Goal: Information Seeking & Learning: Understand process/instructions

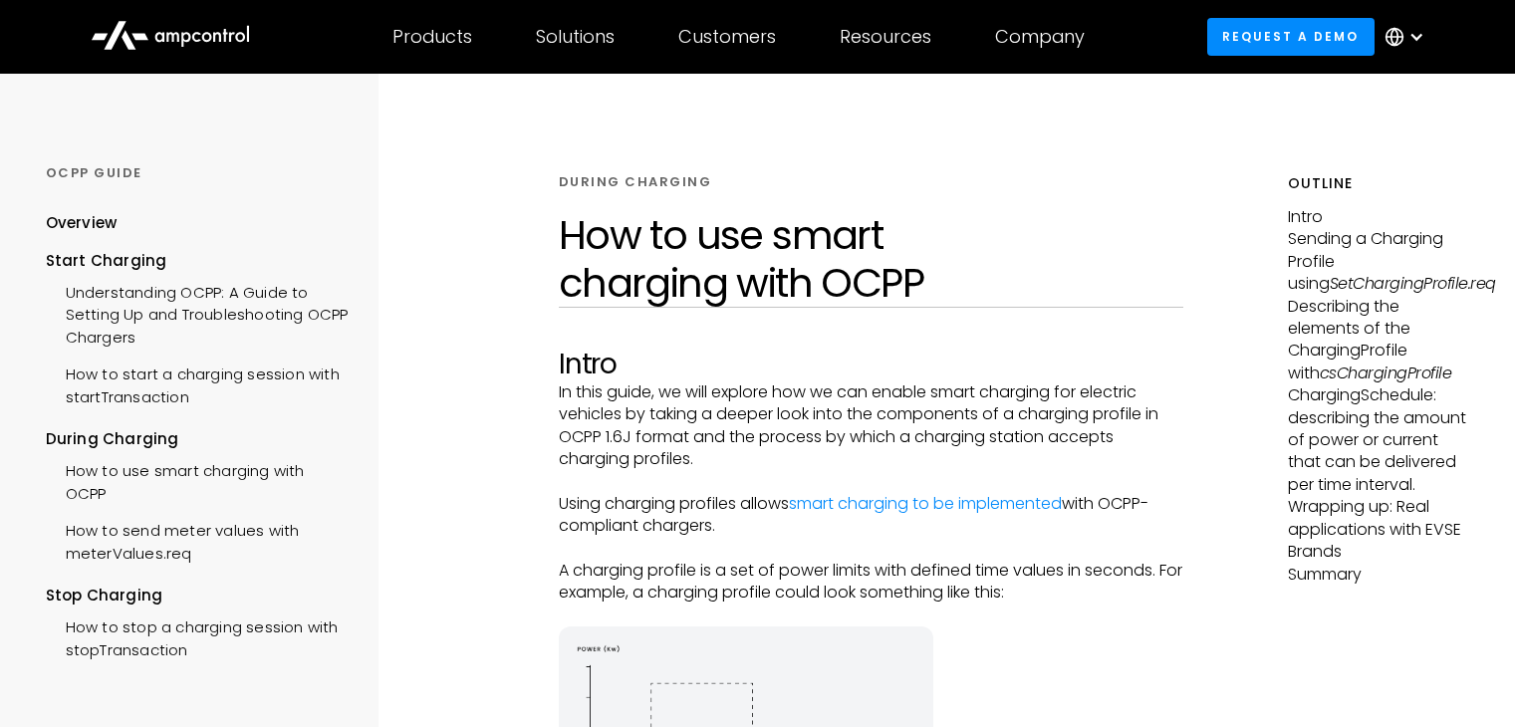
scroll to position [1494, 0]
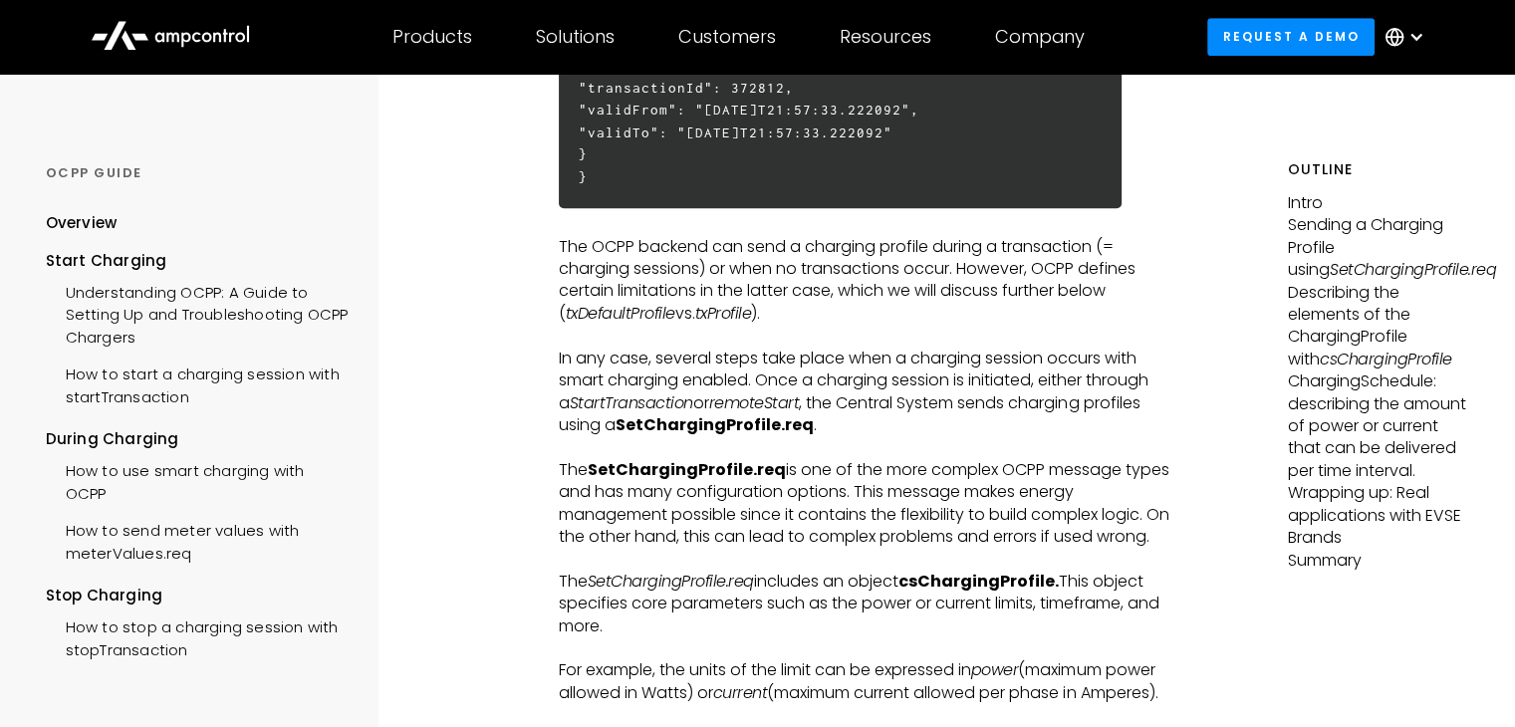
click at [681, 381] on p "In any case, several steps take place when a charging session occurs with smart…" at bounding box center [871, 393] width 625 height 90
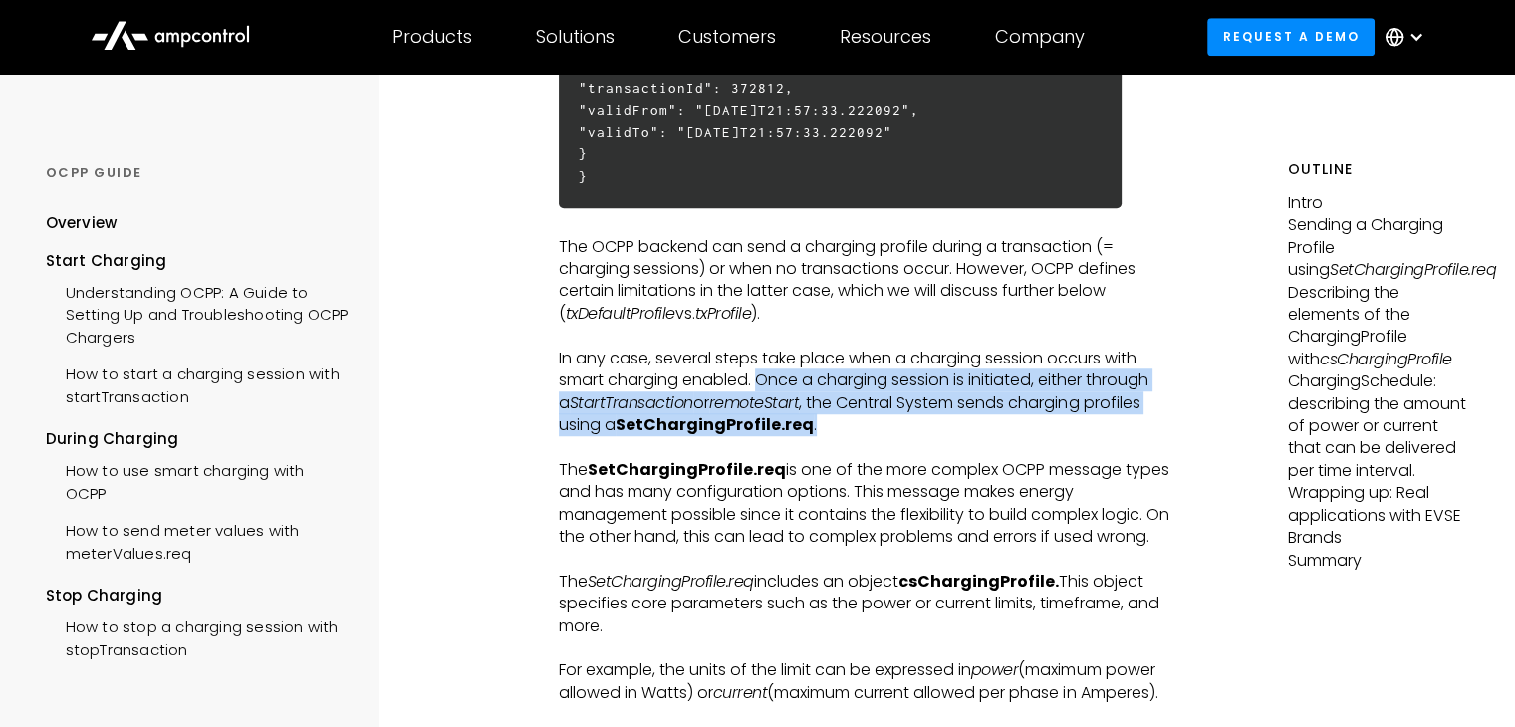
drag, startPoint x: 710, startPoint y: 386, endPoint x: 841, endPoint y: 427, distance: 137.0
click at [841, 427] on p "In any case, several steps take place when a charging session occurs with smart…" at bounding box center [871, 393] width 625 height 90
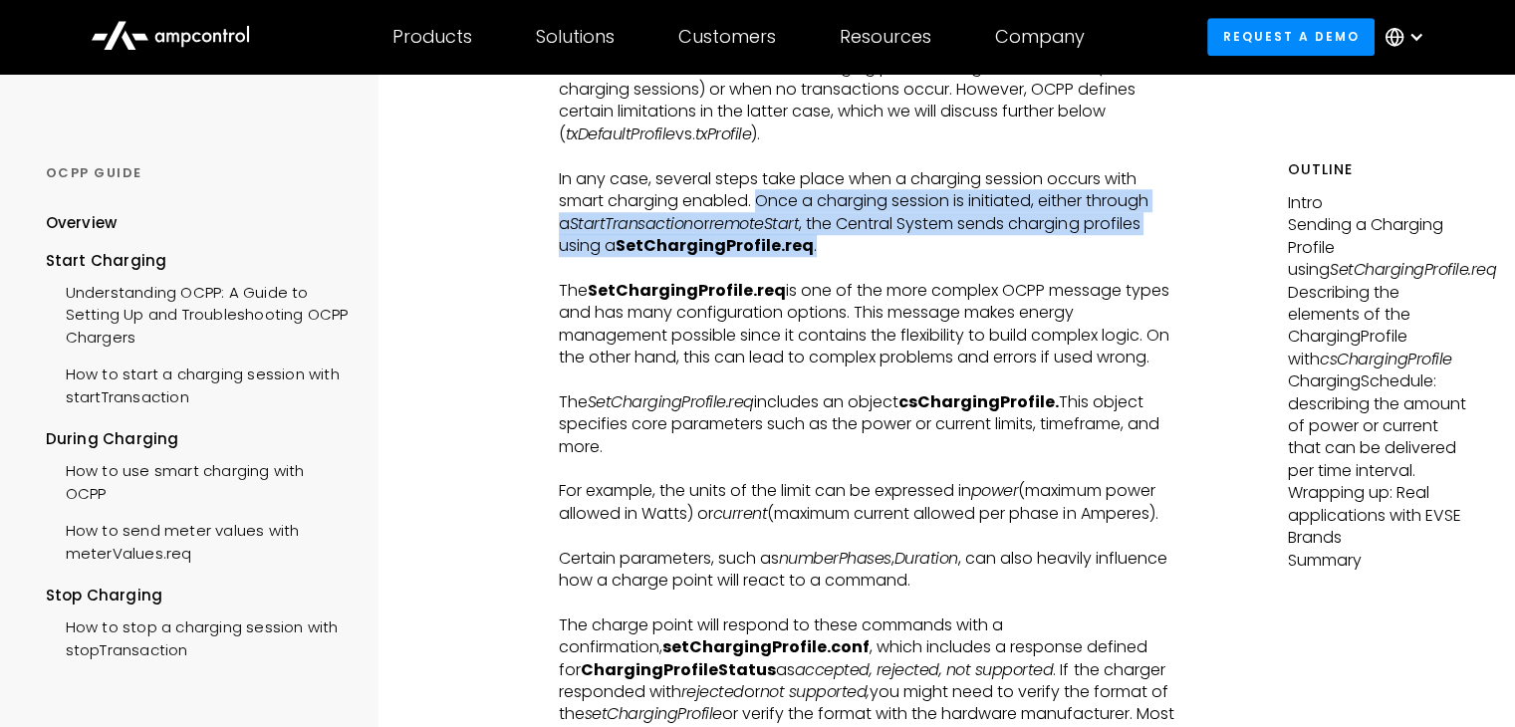
scroll to position [1793, 0]
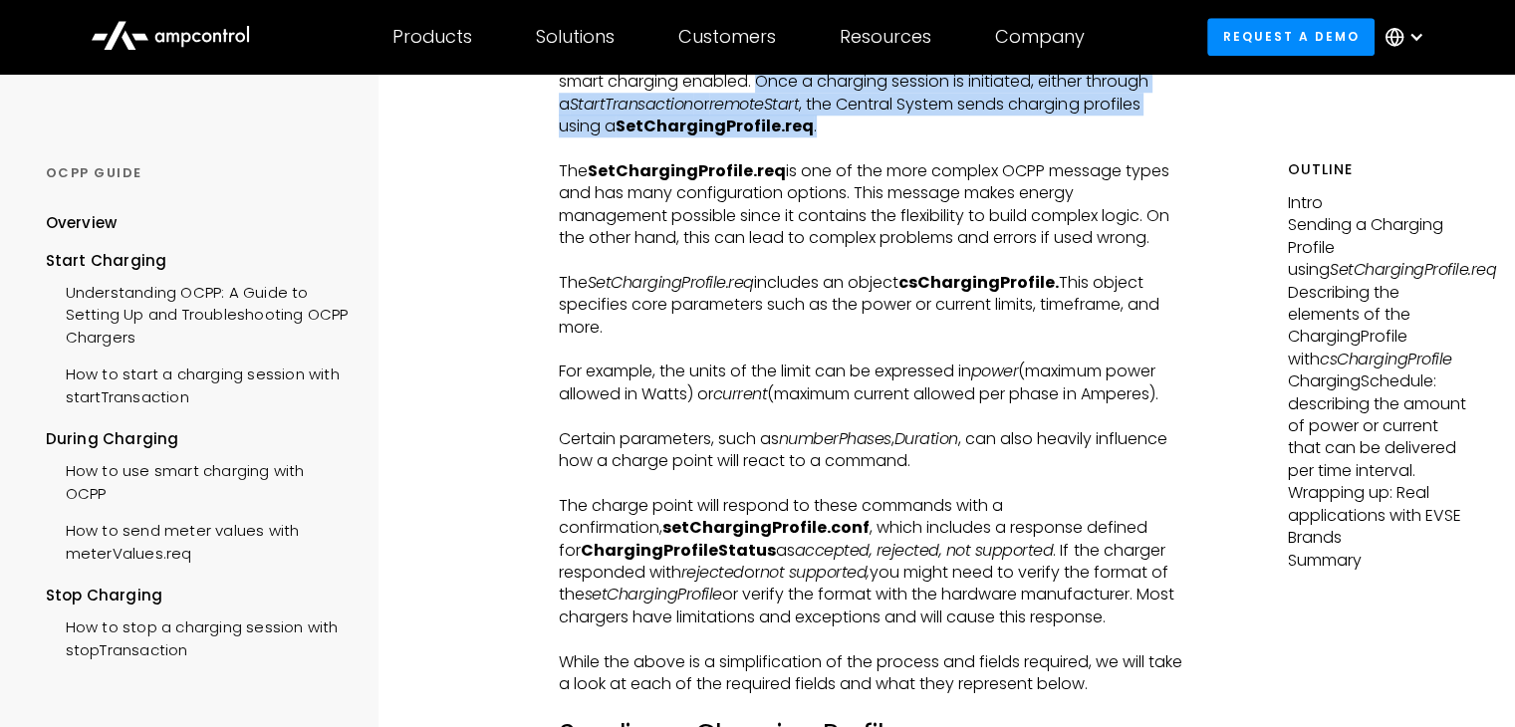
drag, startPoint x: 564, startPoint y: 288, endPoint x: 834, endPoint y: 328, distance: 272.9
click at [834, 328] on p "The SetChargingProfile.req includes an object csChargingProfile. This object sp…" at bounding box center [871, 305] width 625 height 67
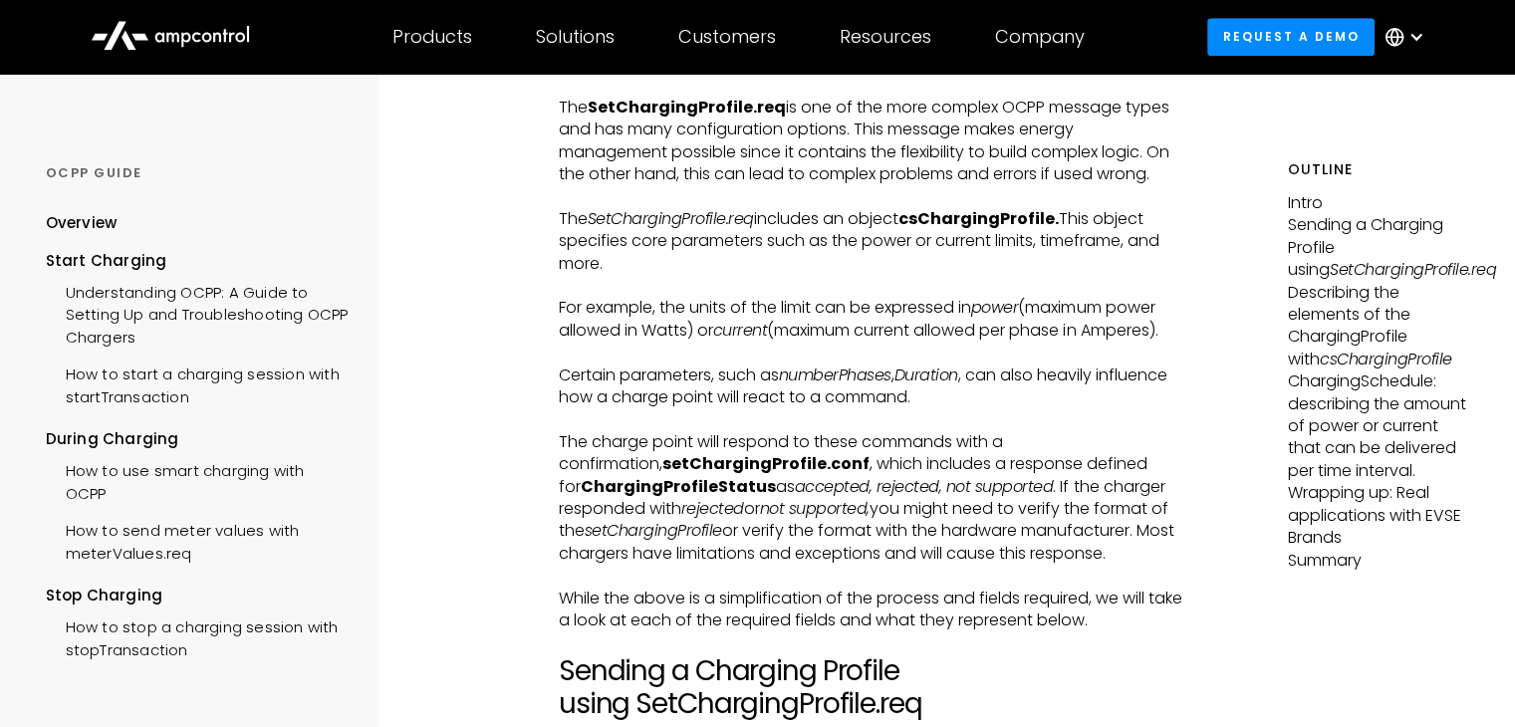
scroll to position [1893, 0]
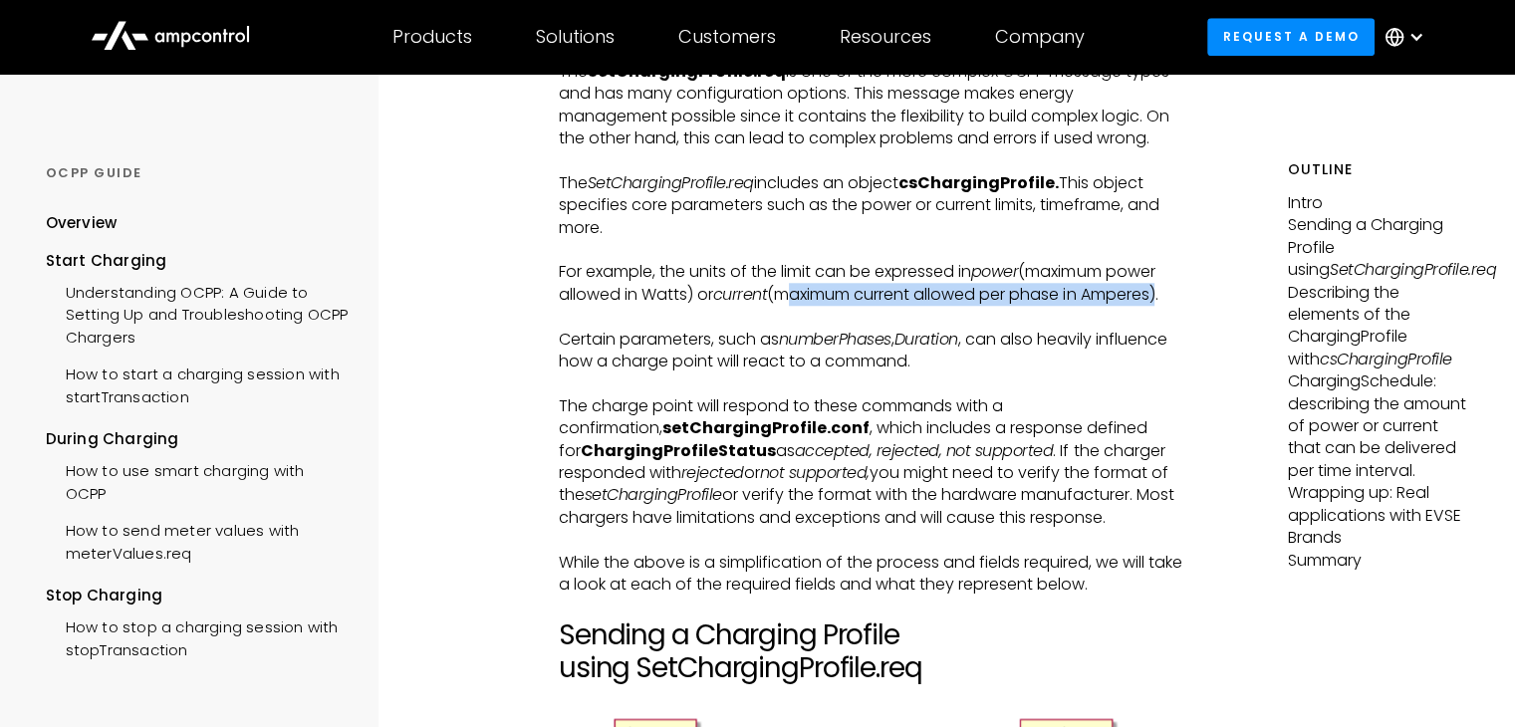
drag, startPoint x: 784, startPoint y: 301, endPoint x: 1046, endPoint y: 311, distance: 262.2
click at [1171, 291] on p "For example, the units of the limit can be expressed in power (maximum power al…" at bounding box center [871, 283] width 625 height 45
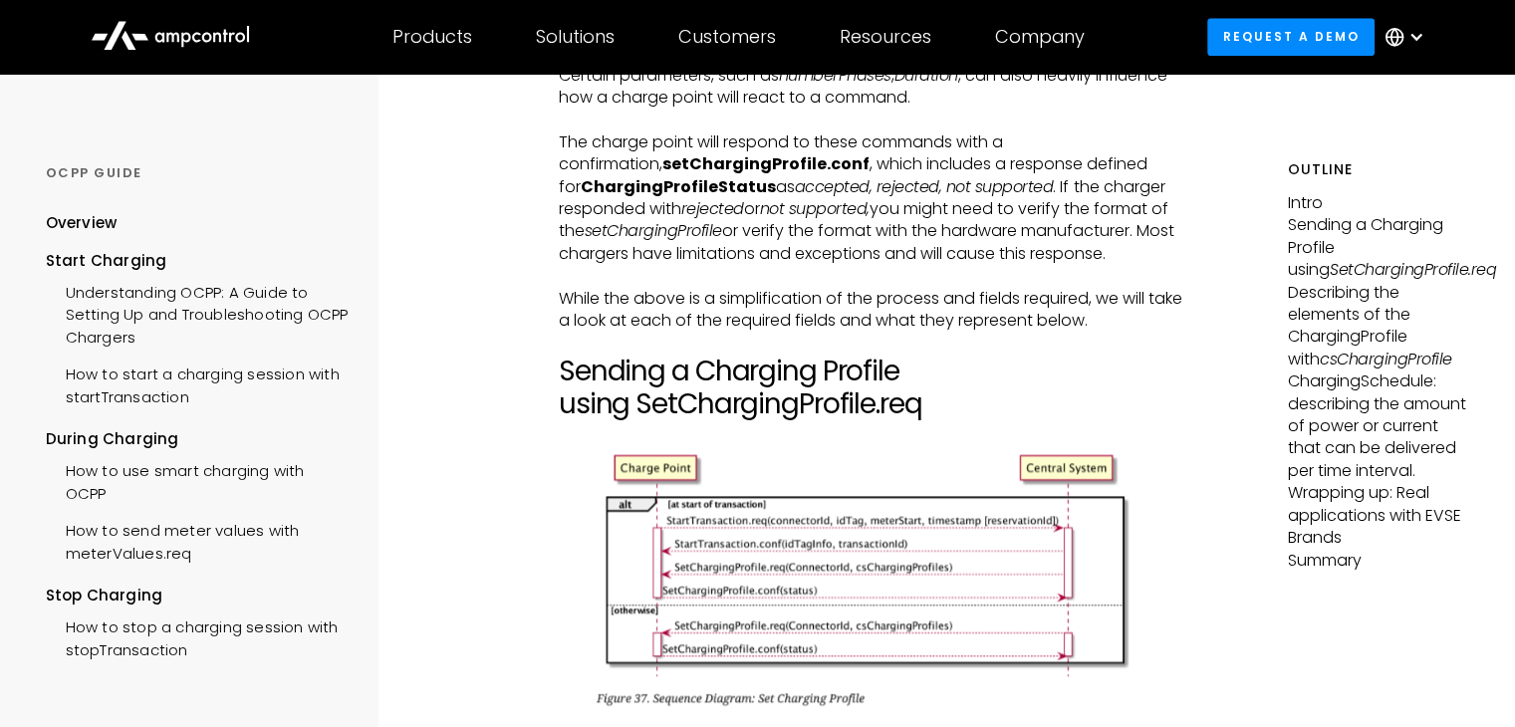
scroll to position [2192, 0]
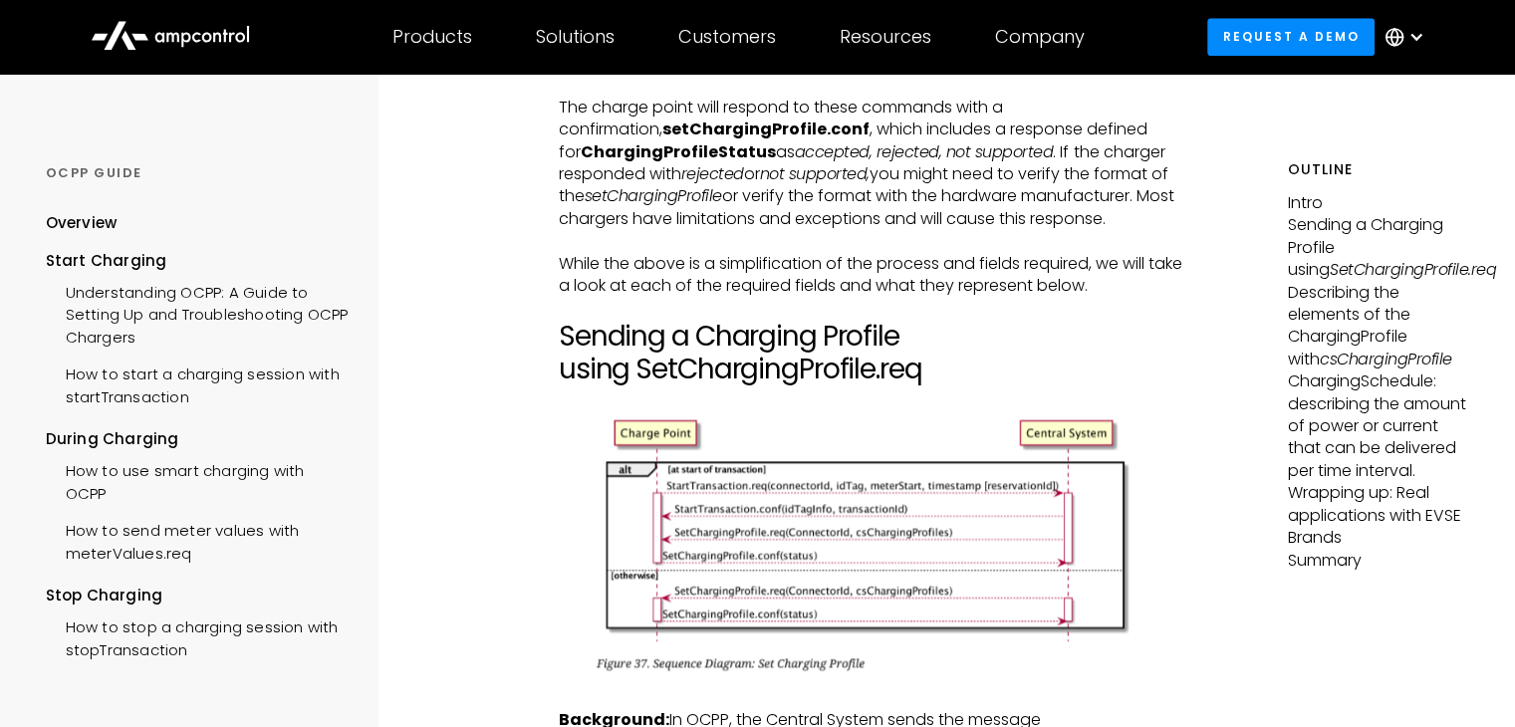
drag, startPoint x: 561, startPoint y: 269, endPoint x: 1100, endPoint y: 284, distance: 539.2
click at [1100, 284] on p "While the above is a simplification of the process and fields required, we will…" at bounding box center [871, 275] width 625 height 45
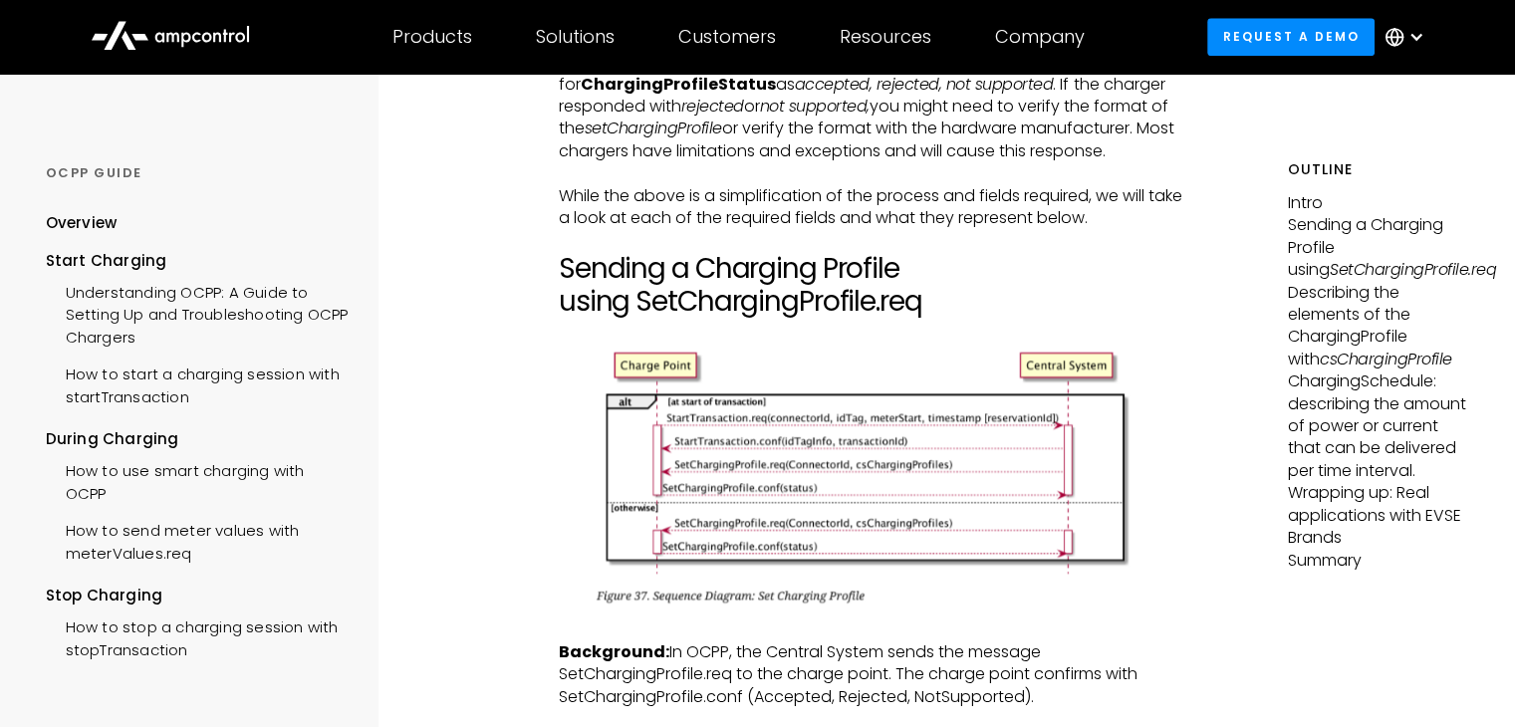
scroll to position [2291, 0]
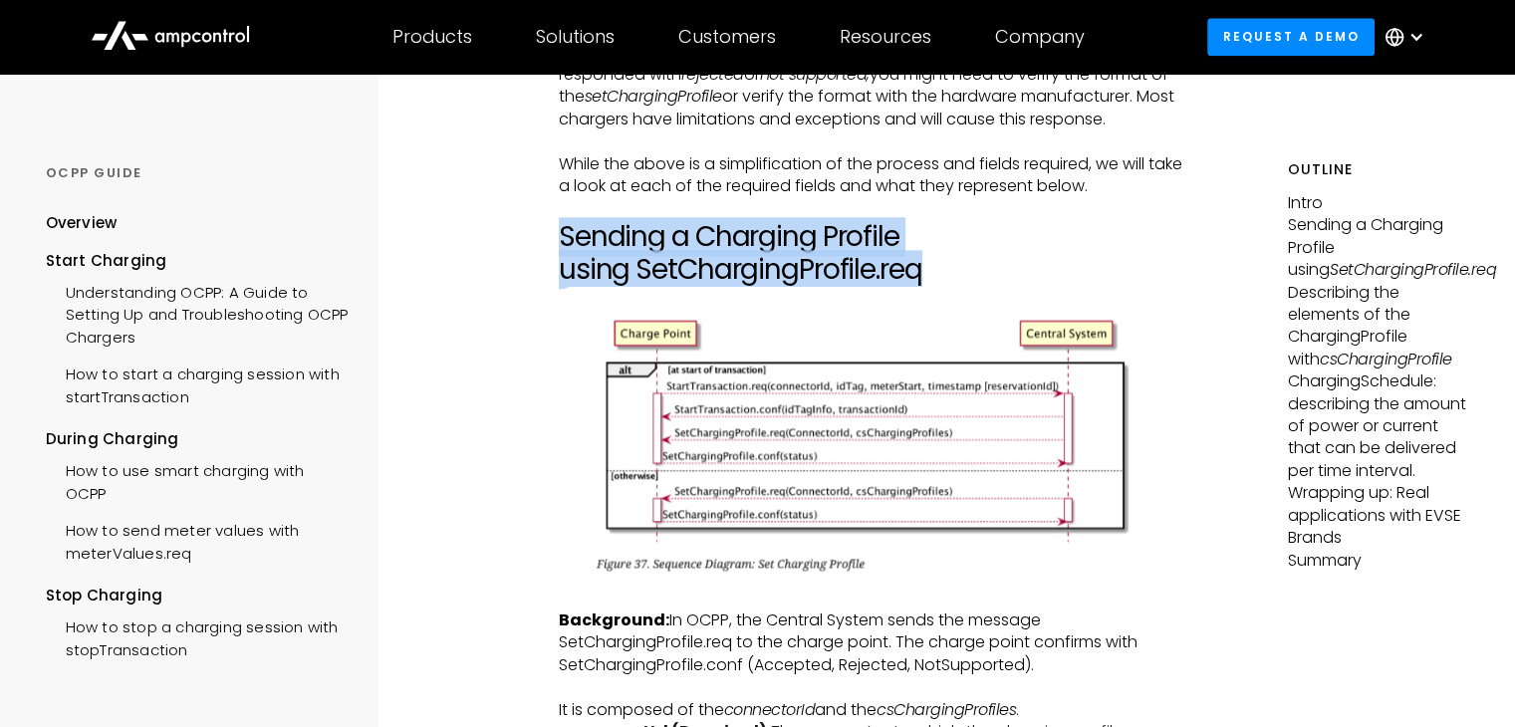
drag, startPoint x: 564, startPoint y: 245, endPoint x: 928, endPoint y: 272, distance: 365.6
click at [928, 272] on h2 "Sending a Charging Profile using SetChargingProfile.req" at bounding box center [871, 253] width 625 height 67
click at [927, 268] on h2 "Sending a Charging Profile using SetChargingProfile.req" at bounding box center [871, 253] width 625 height 67
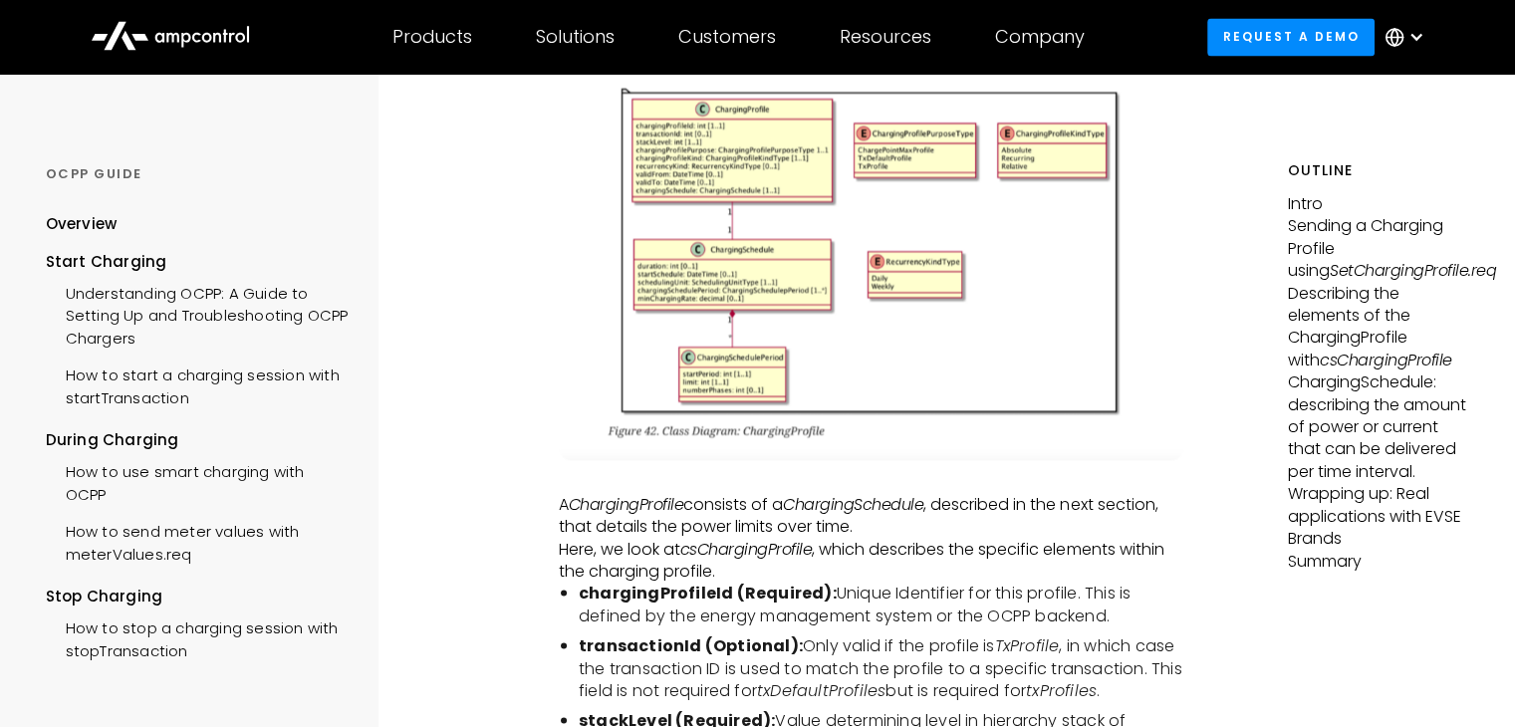
scroll to position [3885, 0]
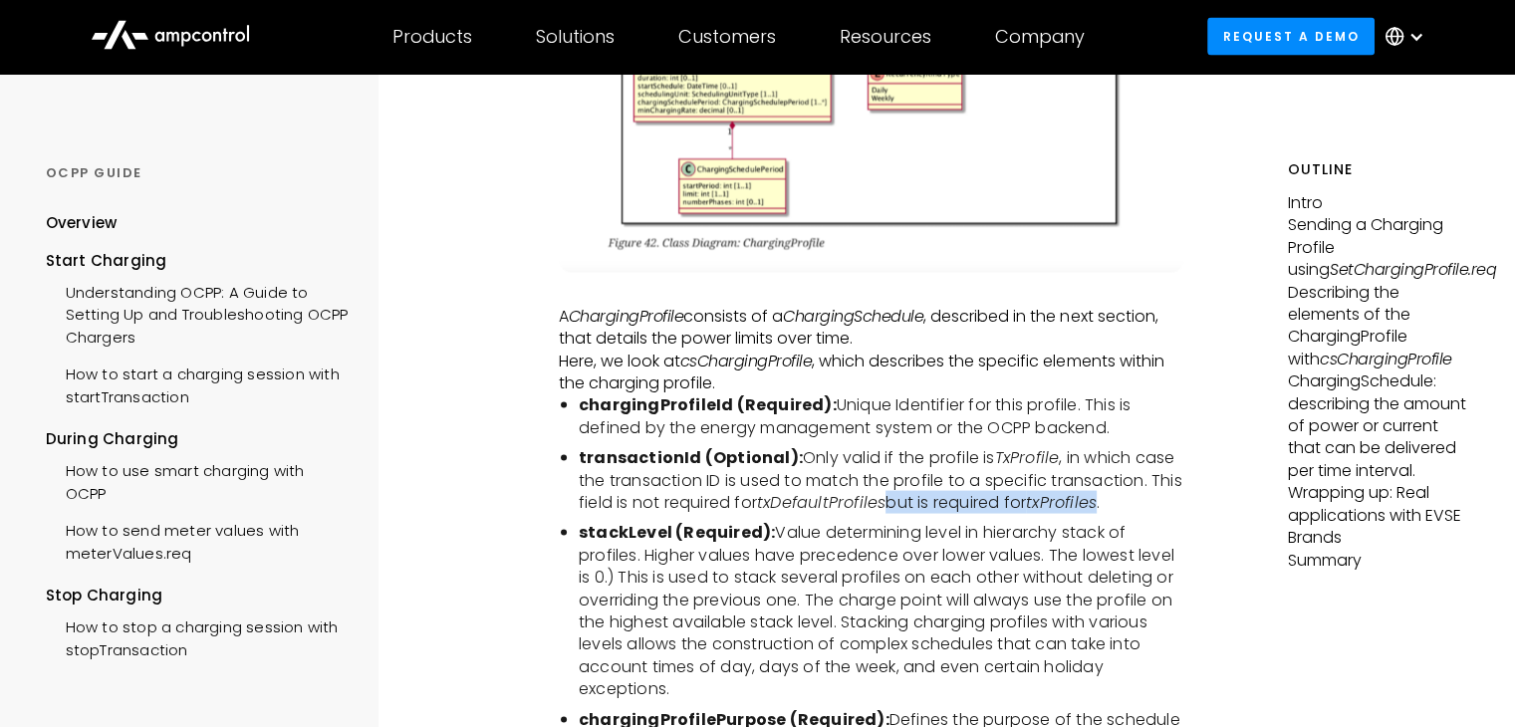
drag, startPoint x: 892, startPoint y: 503, endPoint x: 1116, endPoint y: 501, distance: 224.2
click at [1116, 501] on li "transactionId (Optional): Only valid if the profile is TxProfile , in which cas…" at bounding box center [881, 480] width 605 height 67
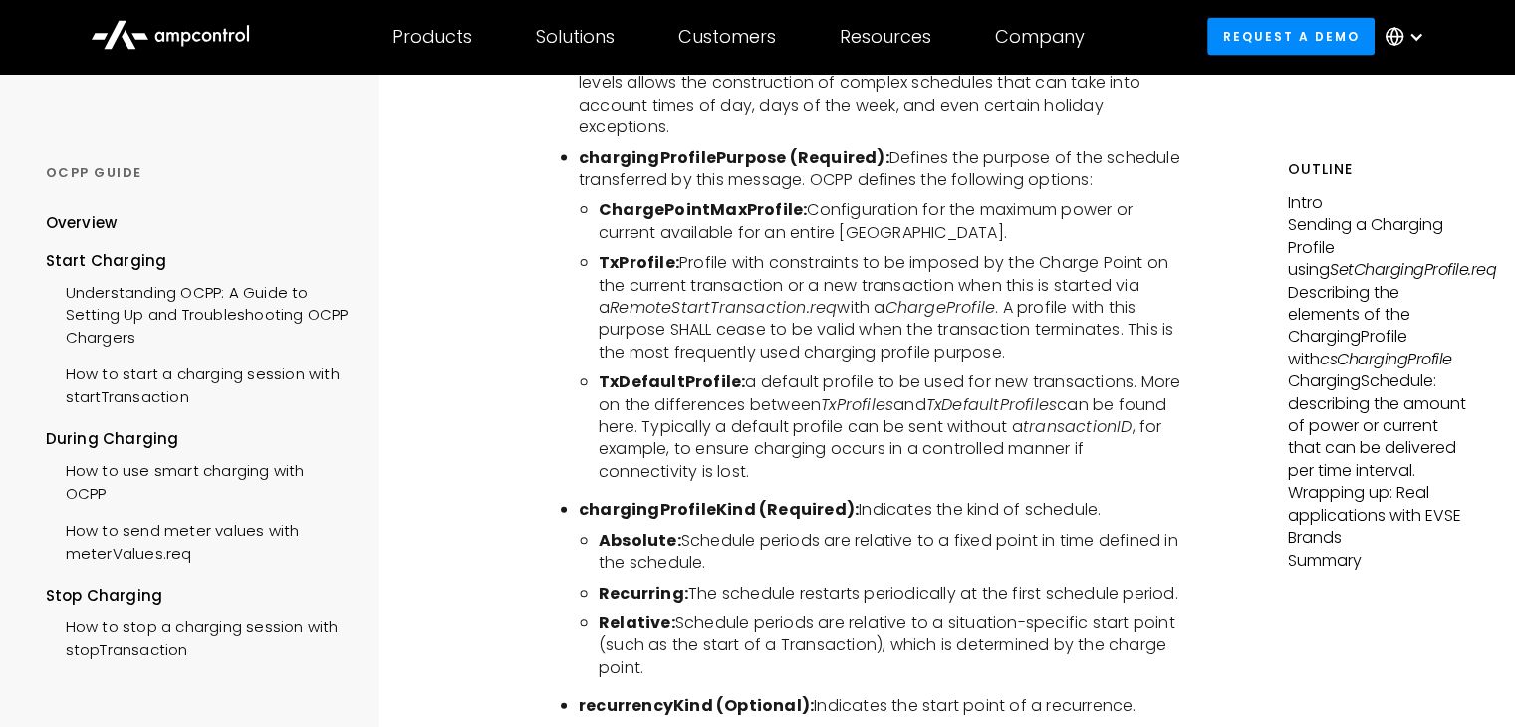
scroll to position [4483, 0]
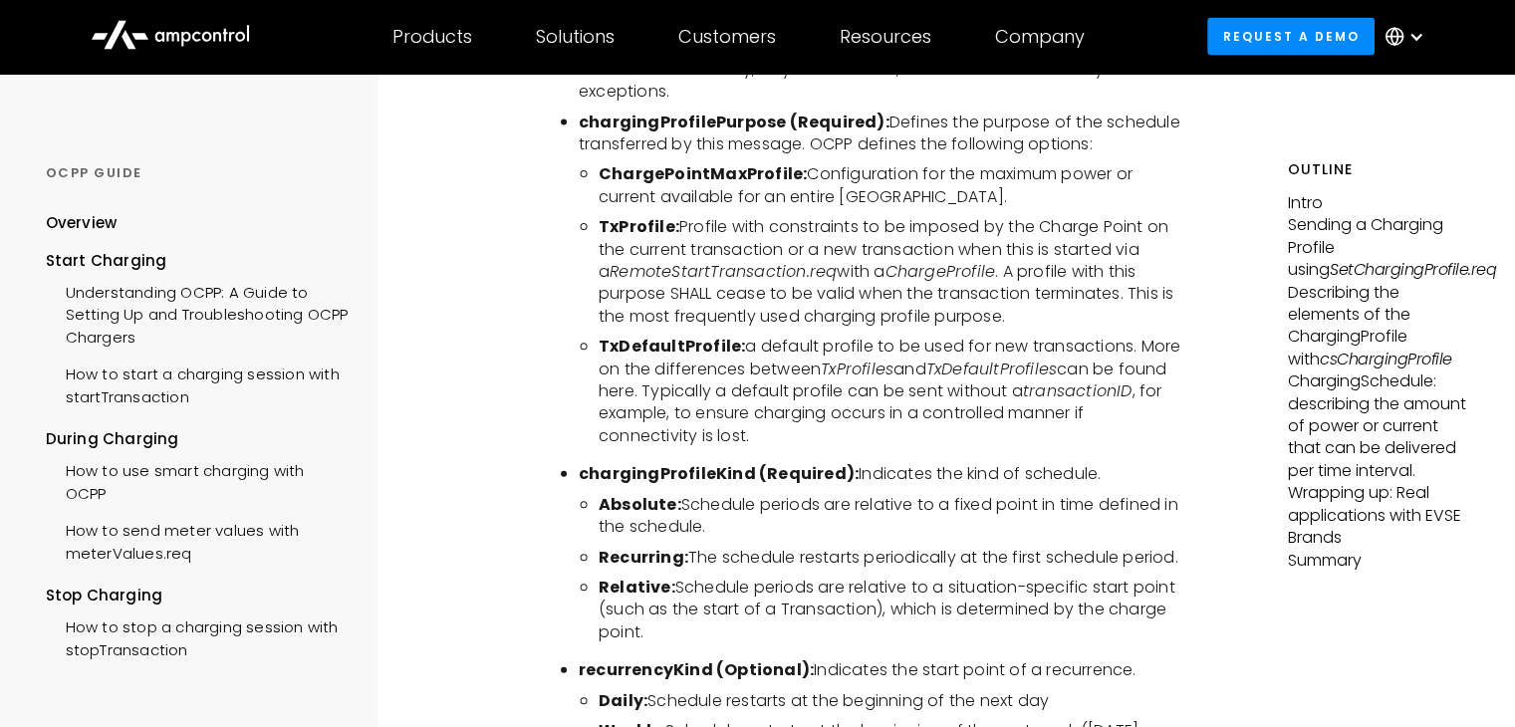
drag, startPoint x: 884, startPoint y: 119, endPoint x: 1098, endPoint y: 138, distance: 215.1
click at [1098, 138] on li "chargingProfilePurpose (Required): Defines the purpose of the schedule transfer…" at bounding box center [881, 134] width 605 height 45
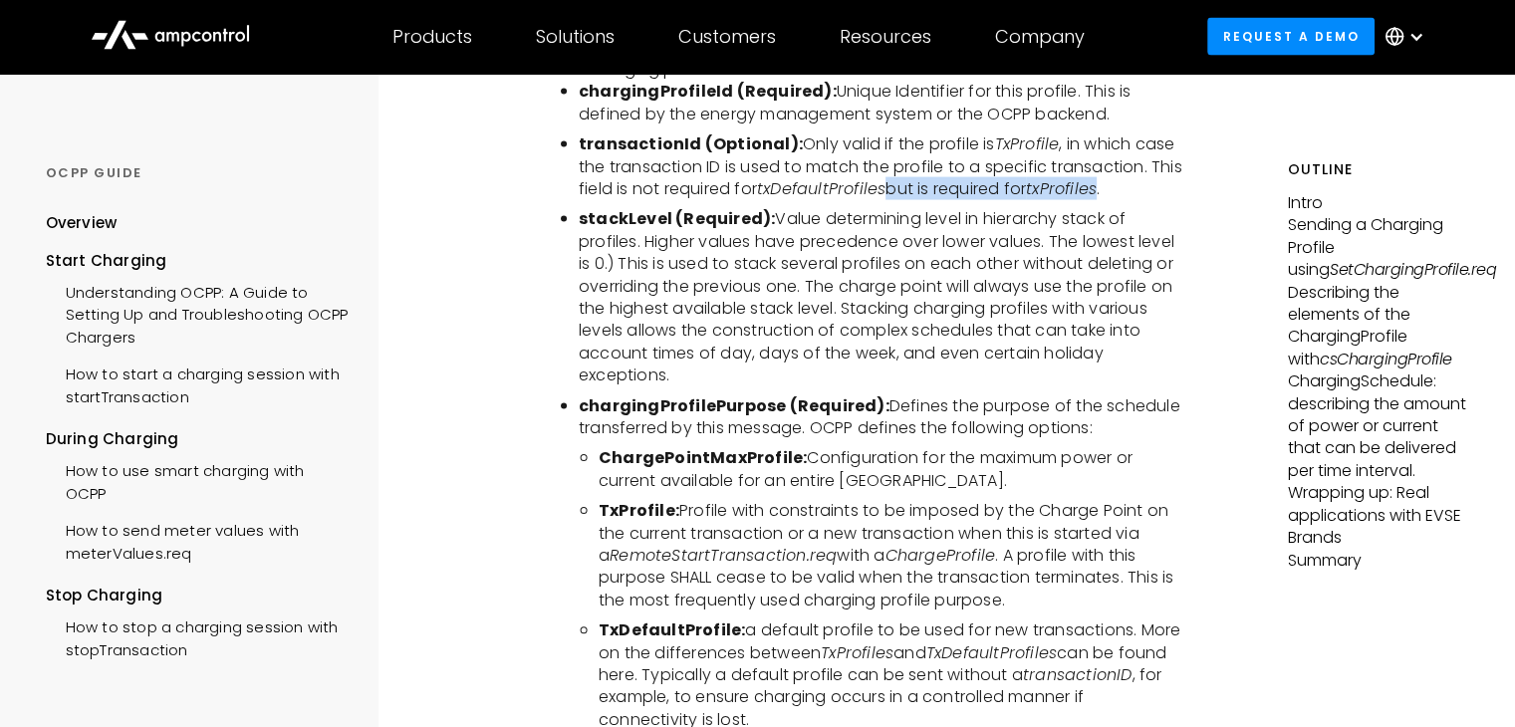
scroll to position [4383, 0]
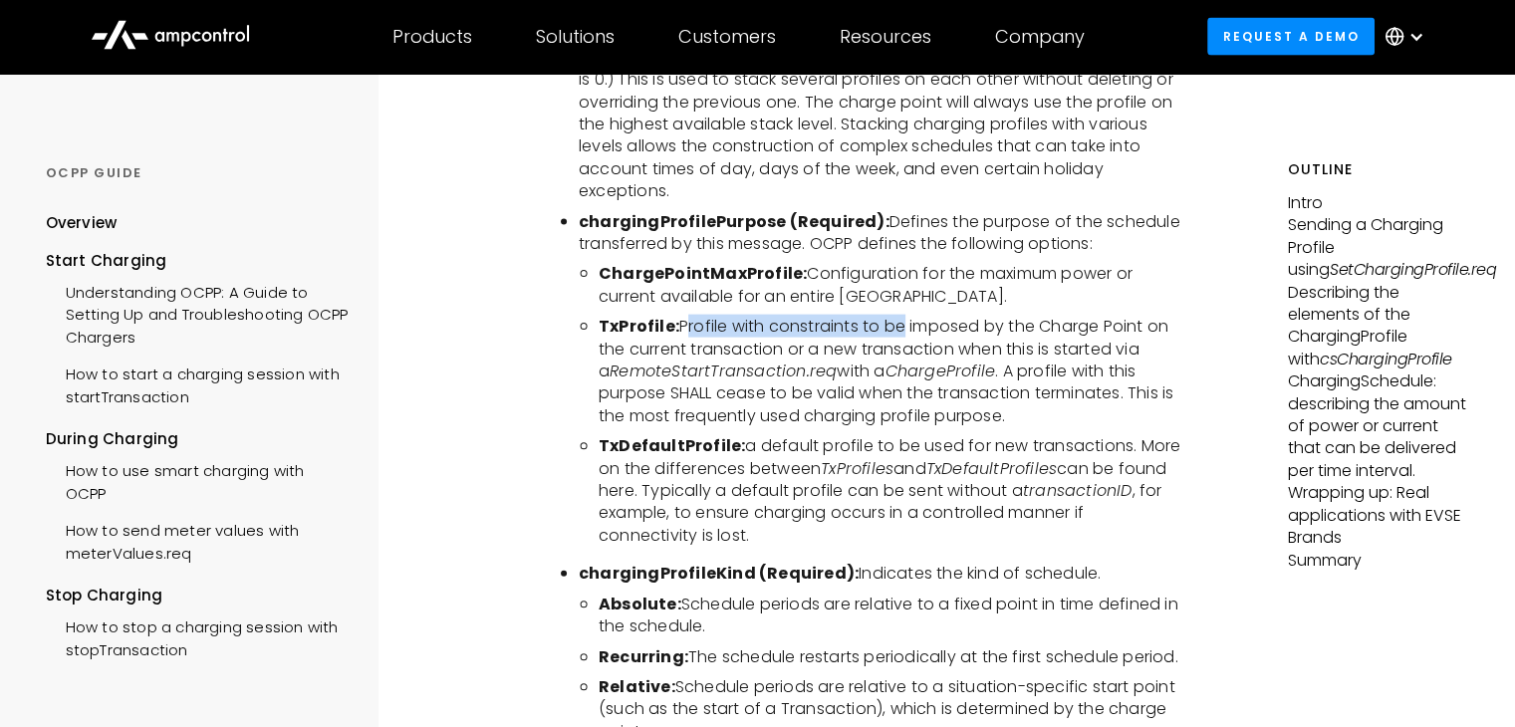
drag, startPoint x: 682, startPoint y: 324, endPoint x: 896, endPoint y: 326, distance: 213.2
click at [896, 326] on li "TxProfile: Profile with constraints to be imposed by the Charge Point on the cu…" at bounding box center [891, 372] width 585 height 112
click at [879, 332] on li "TxProfile: Profile with constraints to be imposed by the Charge Point on the cu…" at bounding box center [891, 372] width 585 height 112
drag, startPoint x: 884, startPoint y: 216, endPoint x: 1100, endPoint y: 237, distance: 217.2
click at [1100, 237] on li "chargingProfilePurpose (Required): Defines the purpose of the schedule transfer…" at bounding box center [881, 233] width 605 height 45
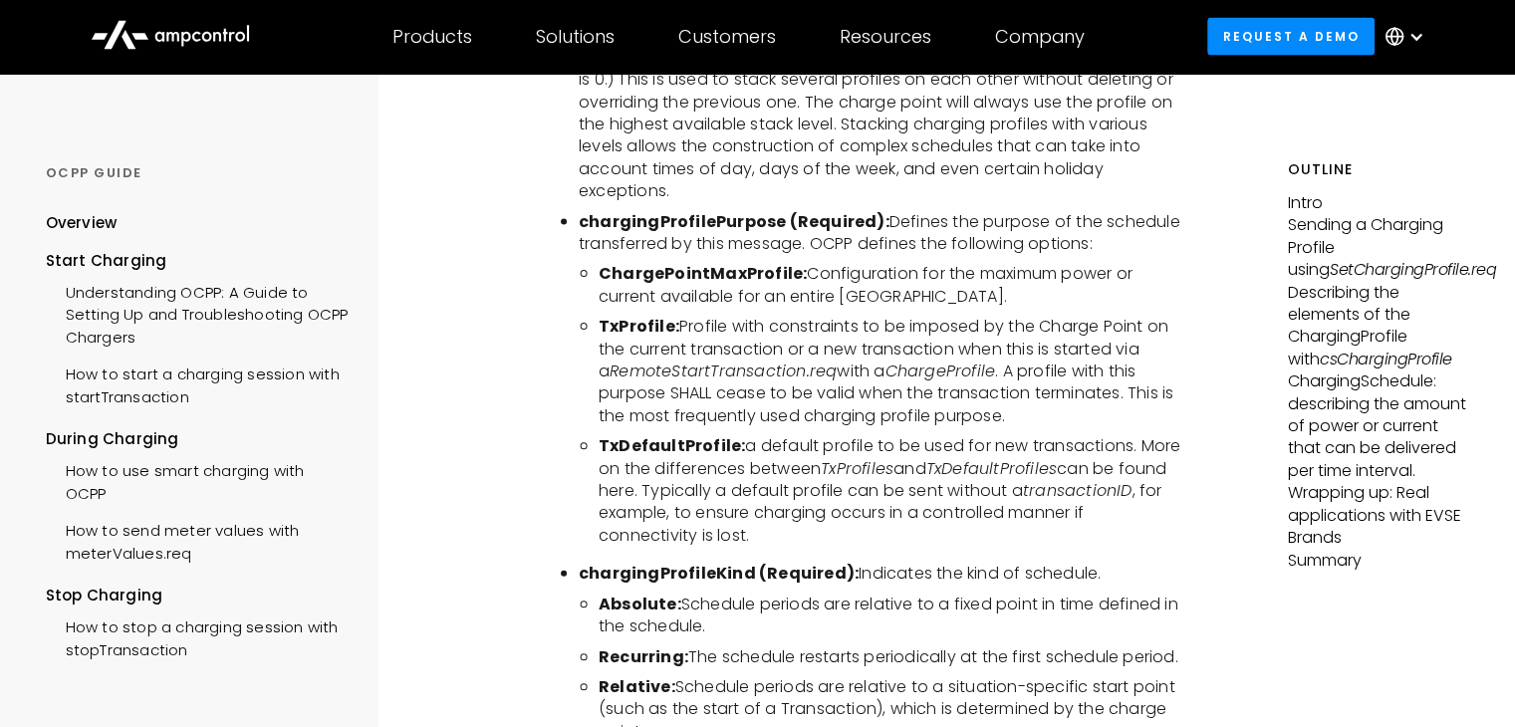
click at [1100, 235] on li "chargingProfilePurpose (Required): Defines the purpose of the schedule transfer…" at bounding box center [881, 233] width 605 height 45
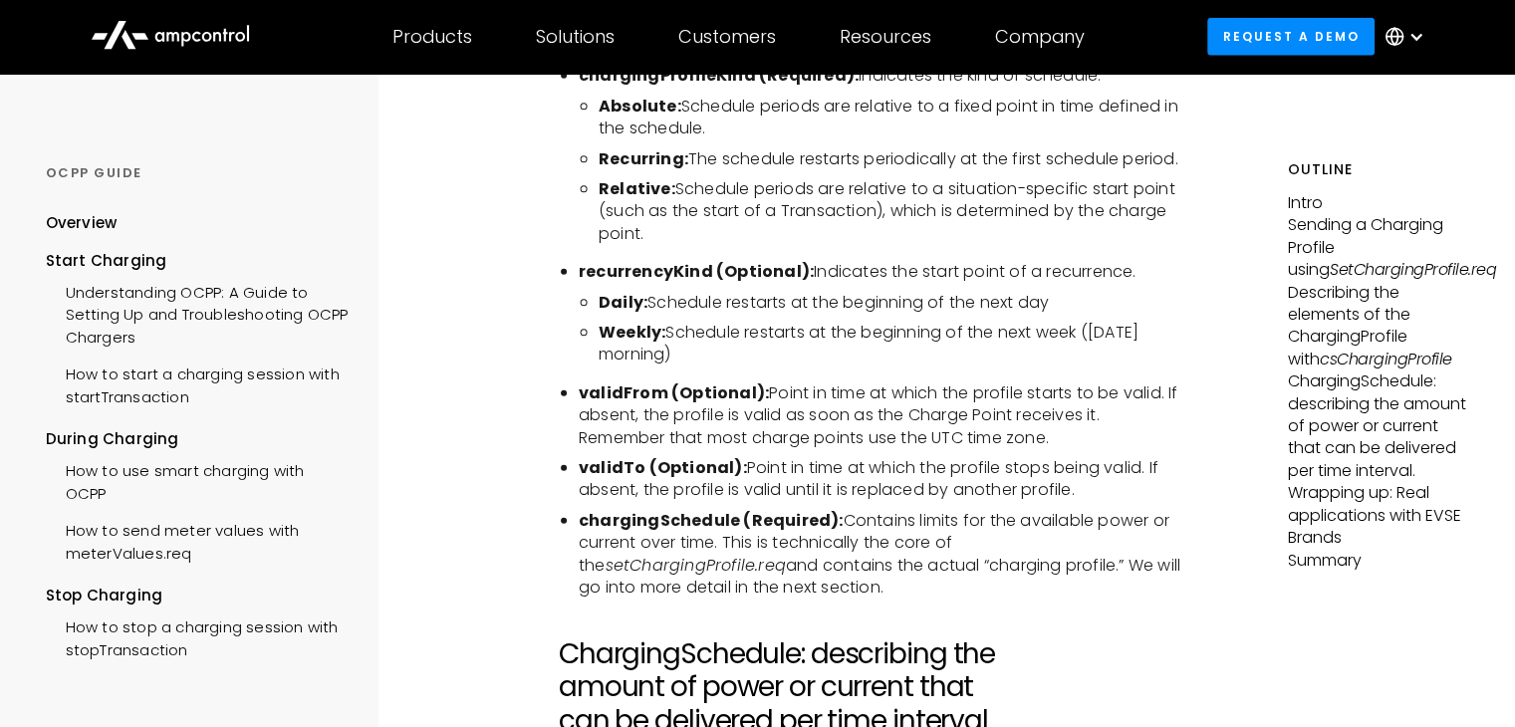
scroll to position [4981, 0]
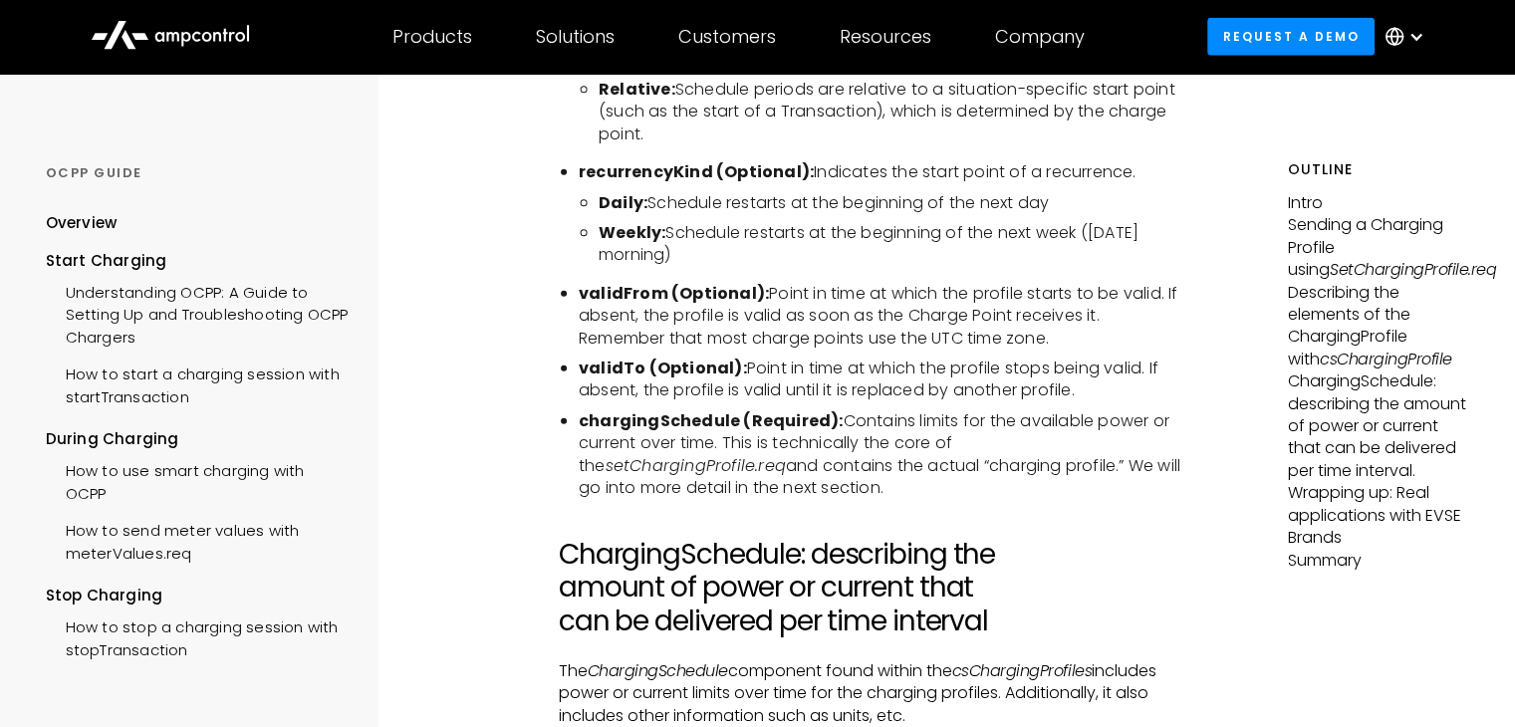
drag, startPoint x: 811, startPoint y: 167, endPoint x: 1144, endPoint y: 173, distance: 332.8
click at [1144, 173] on li "recurrencyKind (Optional): Indicates the start point of a recurrence." at bounding box center [881, 172] width 605 height 22
drag, startPoint x: 811, startPoint y: 164, endPoint x: 1148, endPoint y: 158, distance: 336.8
click at [1148, 161] on li "recurrencyKind (Optional): Indicates the start point of a recurrence." at bounding box center [881, 172] width 605 height 22
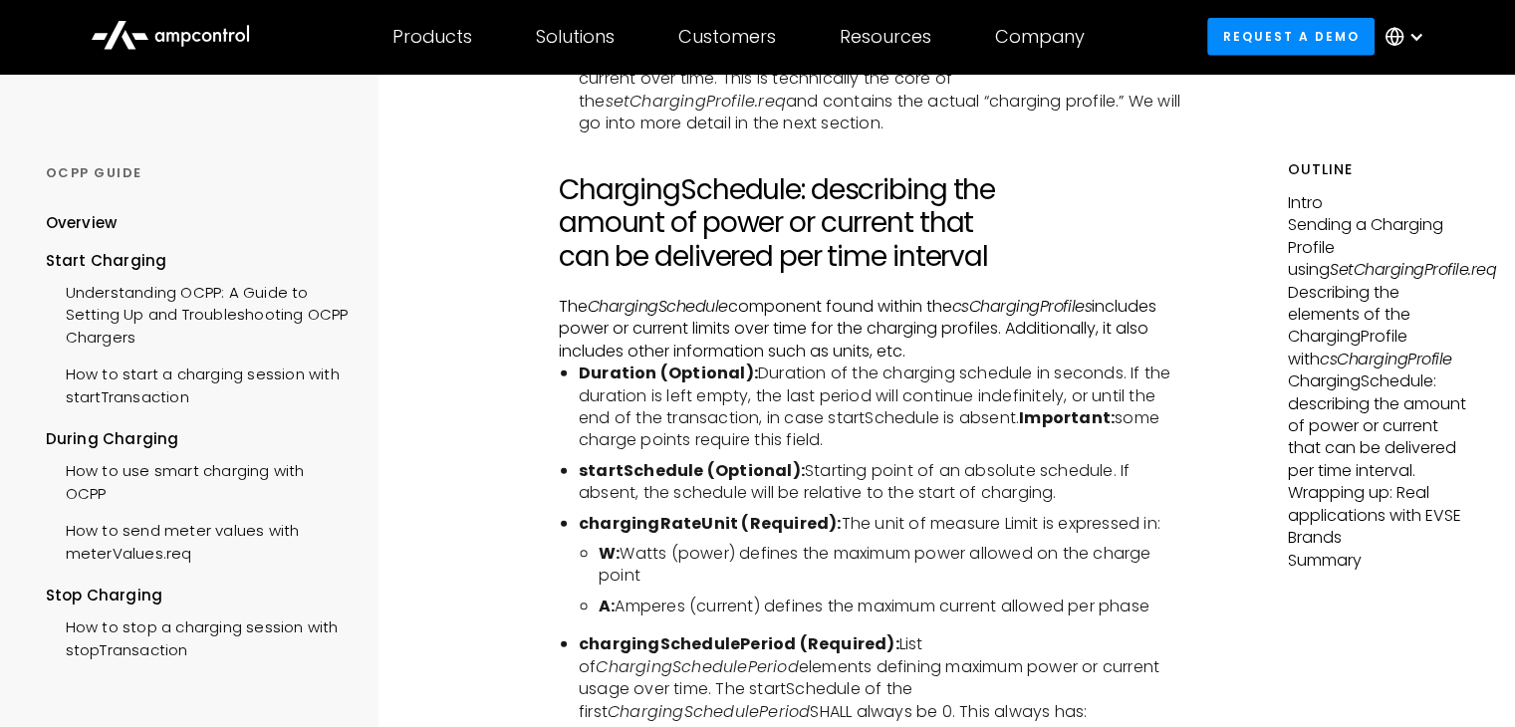
scroll to position [5380, 0]
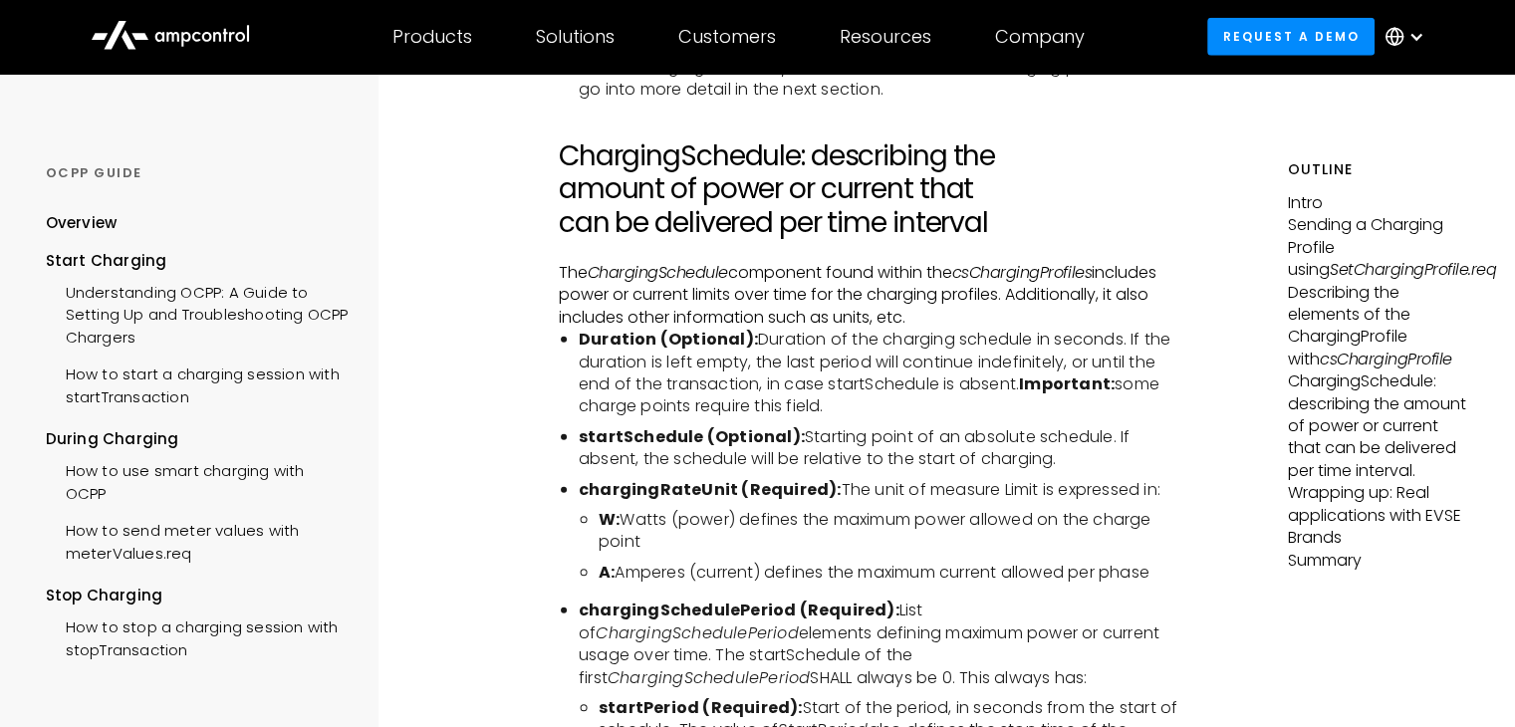
drag, startPoint x: 561, startPoint y: 269, endPoint x: 917, endPoint y: 309, distance: 357.9
click at [917, 309] on p "The ChargingSchedule component found within the csChargingProfiles includes pow…" at bounding box center [871, 295] width 625 height 67
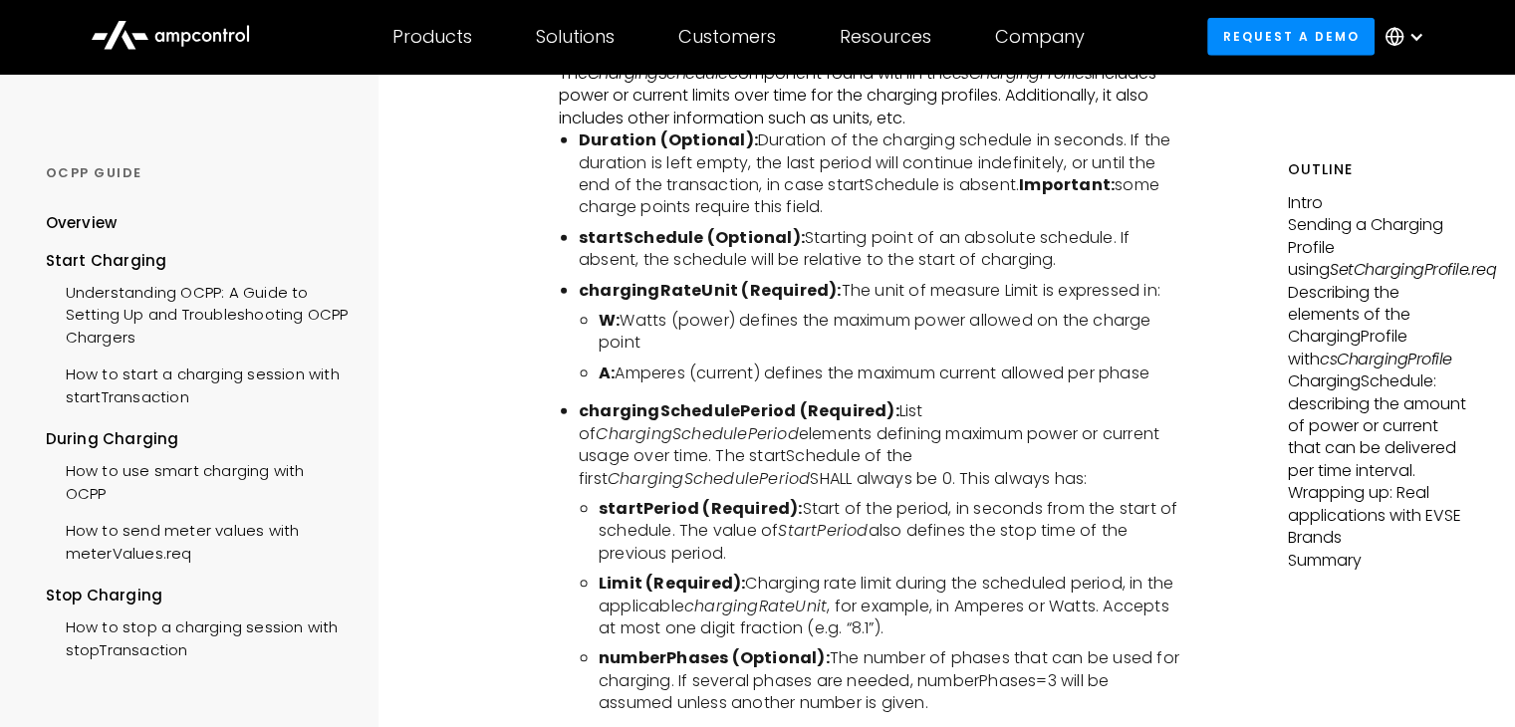
scroll to position [5479, 0]
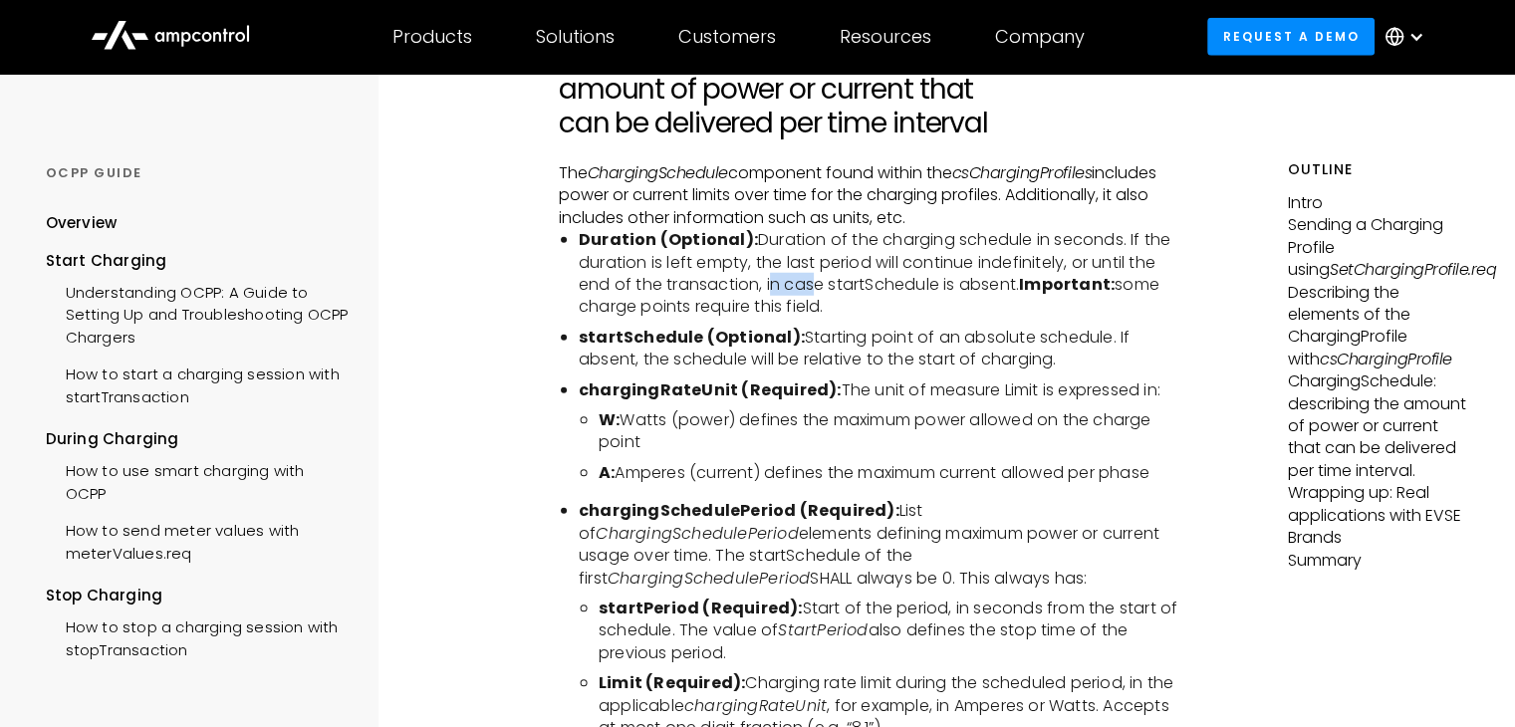
drag, startPoint x: 766, startPoint y: 280, endPoint x: 808, endPoint y: 290, distance: 43.0
click at [808, 290] on li "Duration (Optional): Duration of the charging schedule in seconds. If the durat…" at bounding box center [881, 274] width 605 height 90
click at [805, 300] on li "Duration (Optional): Duration of the charging schedule in seconds. If the durat…" at bounding box center [881, 274] width 605 height 90
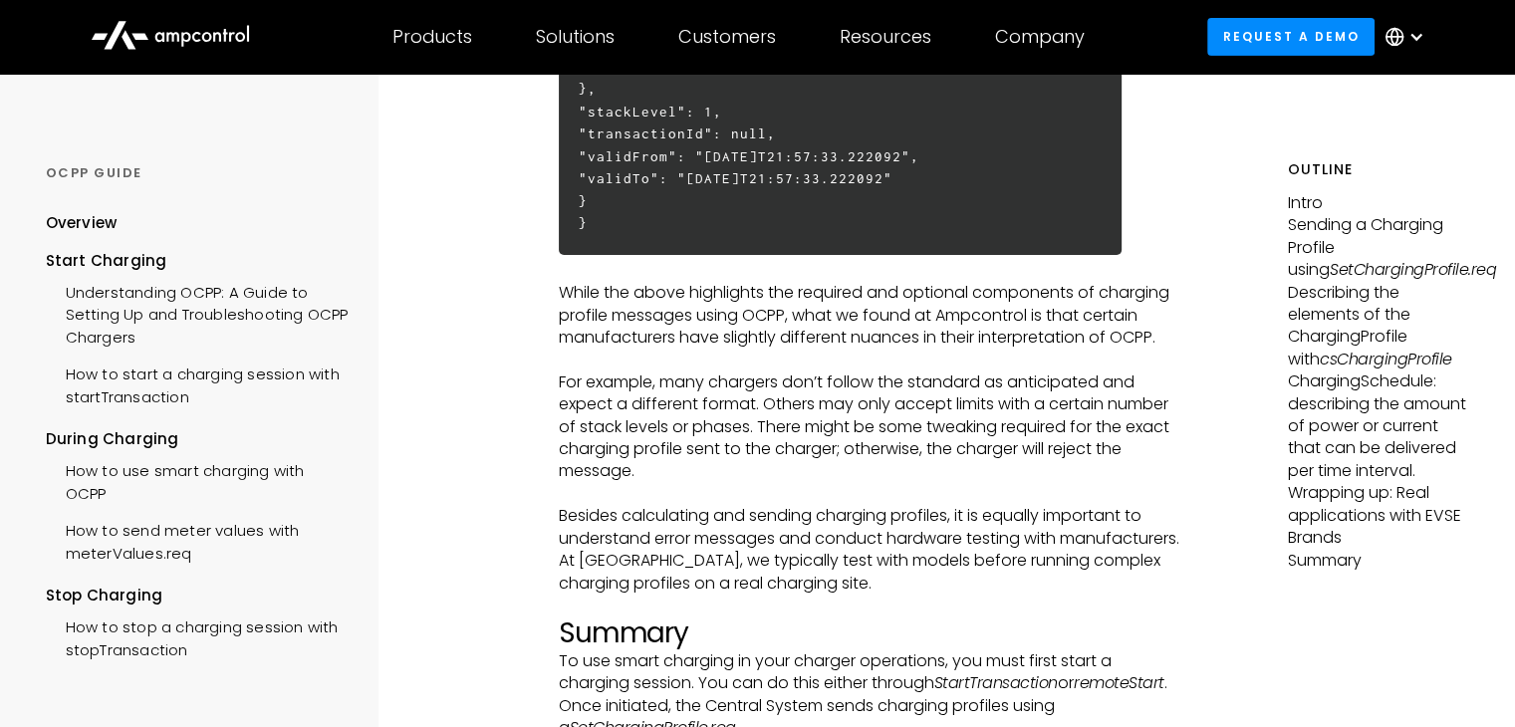
scroll to position [6874, 0]
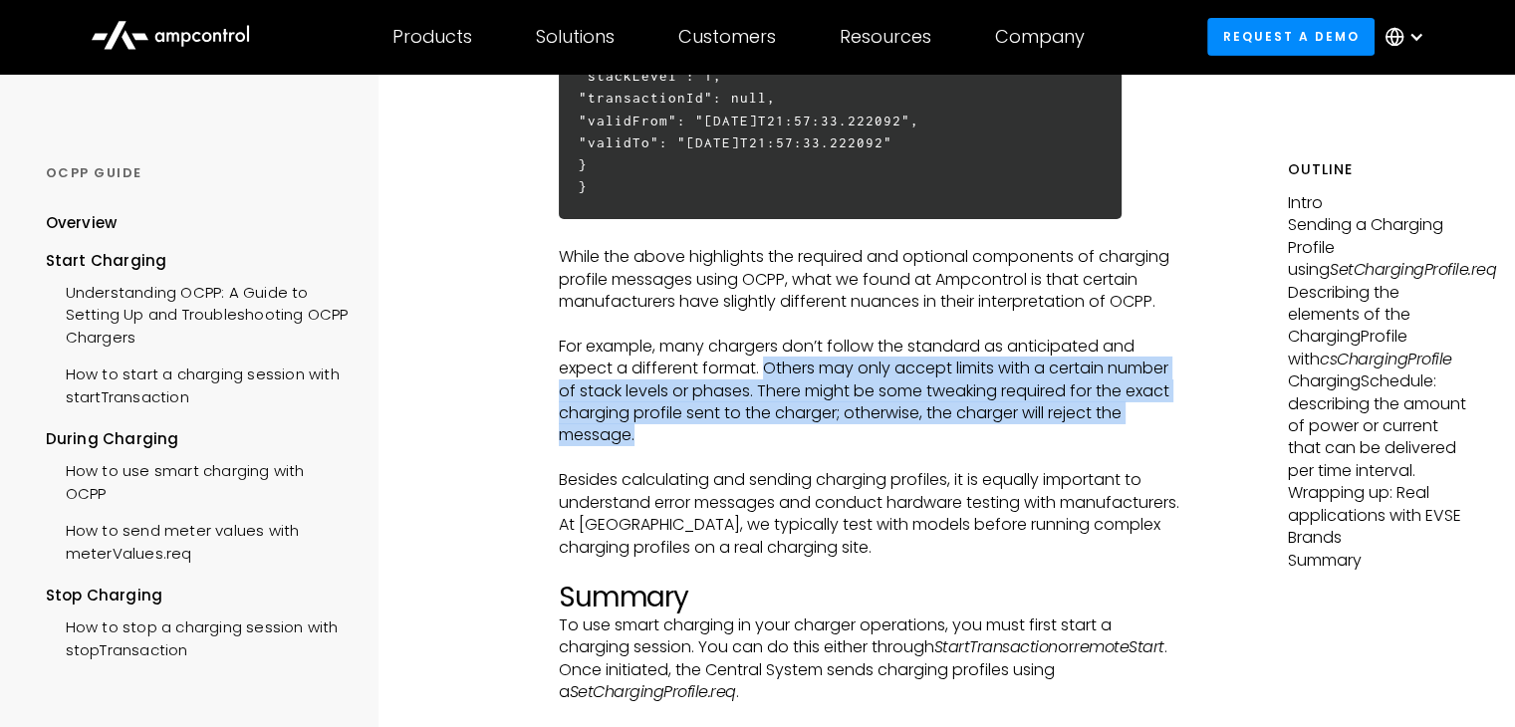
drag, startPoint x: 777, startPoint y: 364, endPoint x: 831, endPoint y: 425, distance: 81.9
click at [831, 425] on p "For example, many chargers don’t follow the standard as anticipated and expect …" at bounding box center [871, 392] width 625 height 112
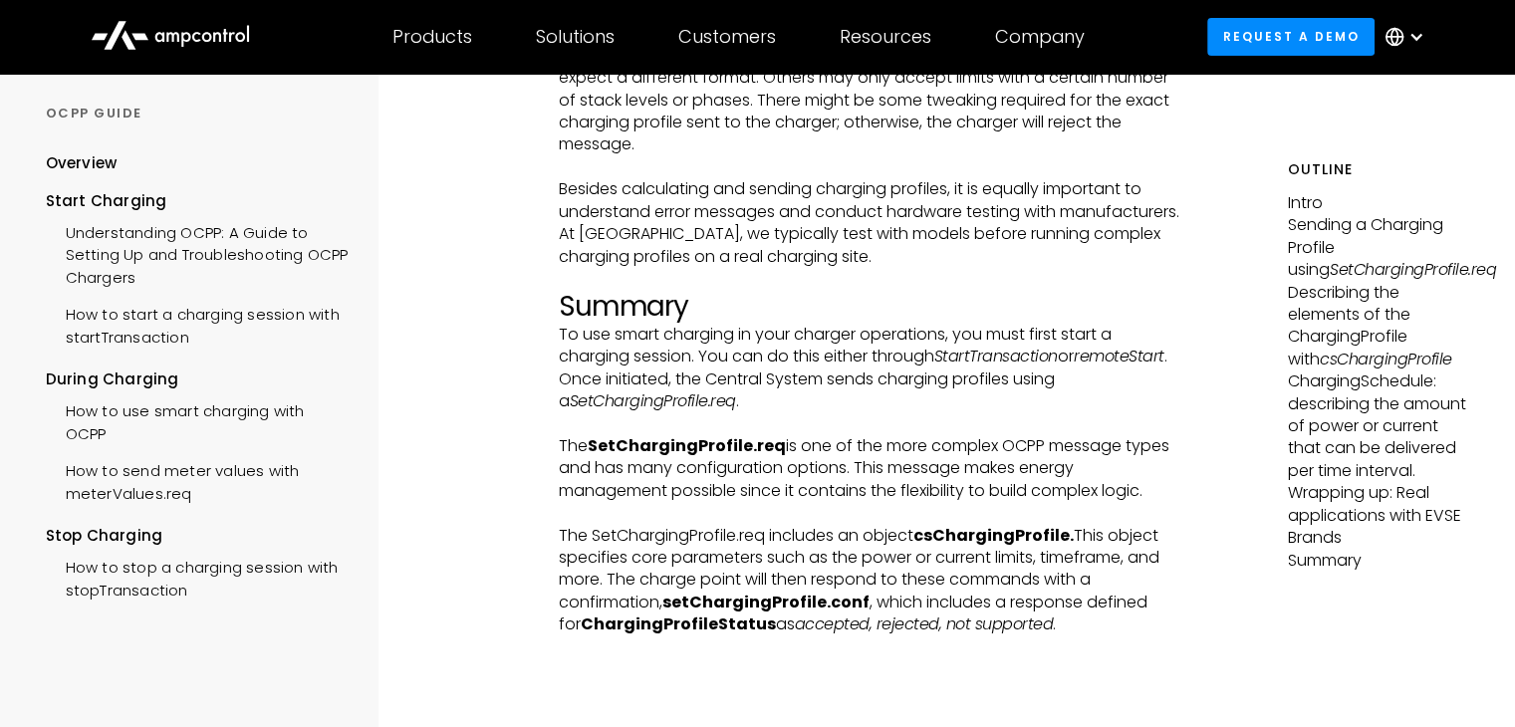
scroll to position [7272, 0]
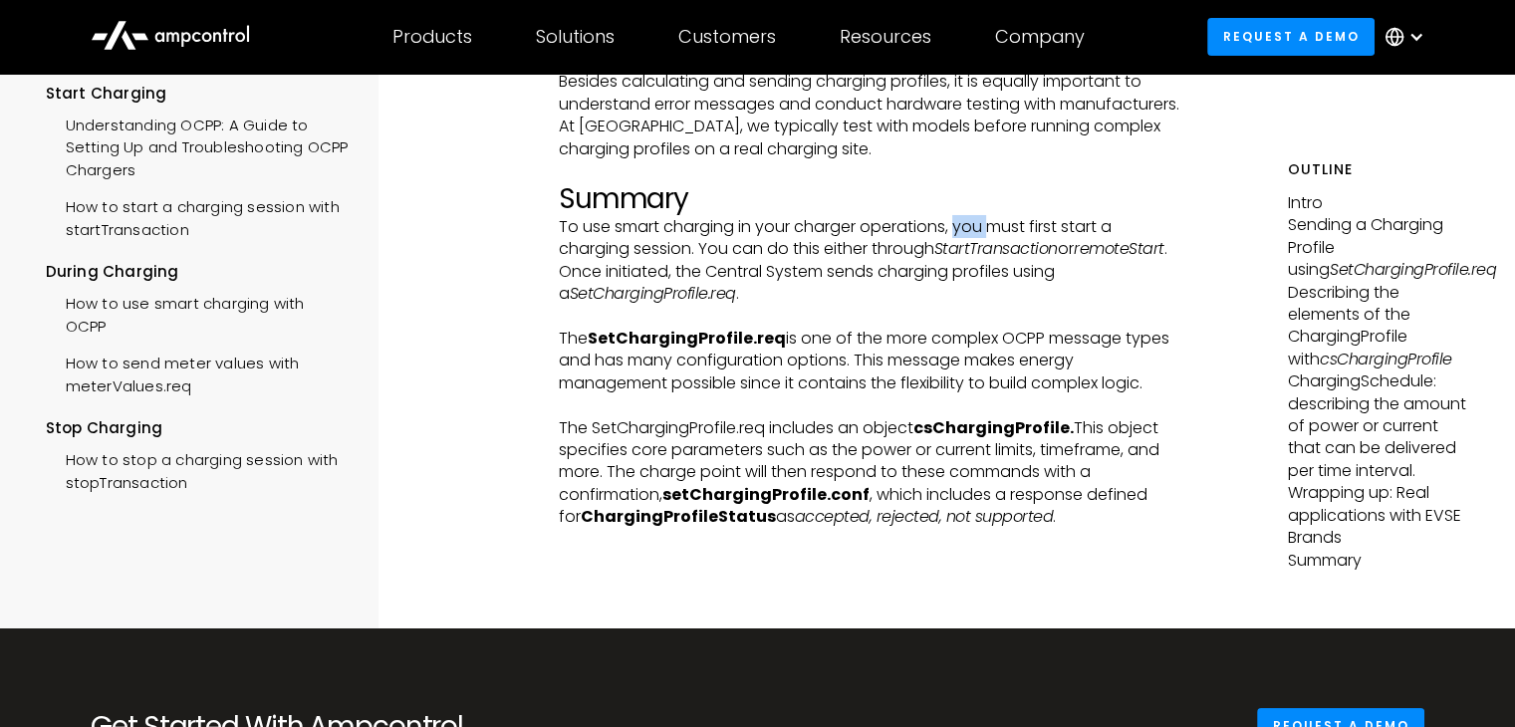
drag, startPoint x: 958, startPoint y: 225, endPoint x: 995, endPoint y: 224, distance: 36.9
click at [995, 224] on p "To use smart charging in your charger operations, you must first start a chargi…" at bounding box center [871, 261] width 625 height 90
drag, startPoint x: 956, startPoint y: 220, endPoint x: 616, endPoint y: 255, distance: 342.5
click at [616, 255] on p "To use smart charging in your charger operations, you must first start a chargi…" at bounding box center [871, 261] width 625 height 90
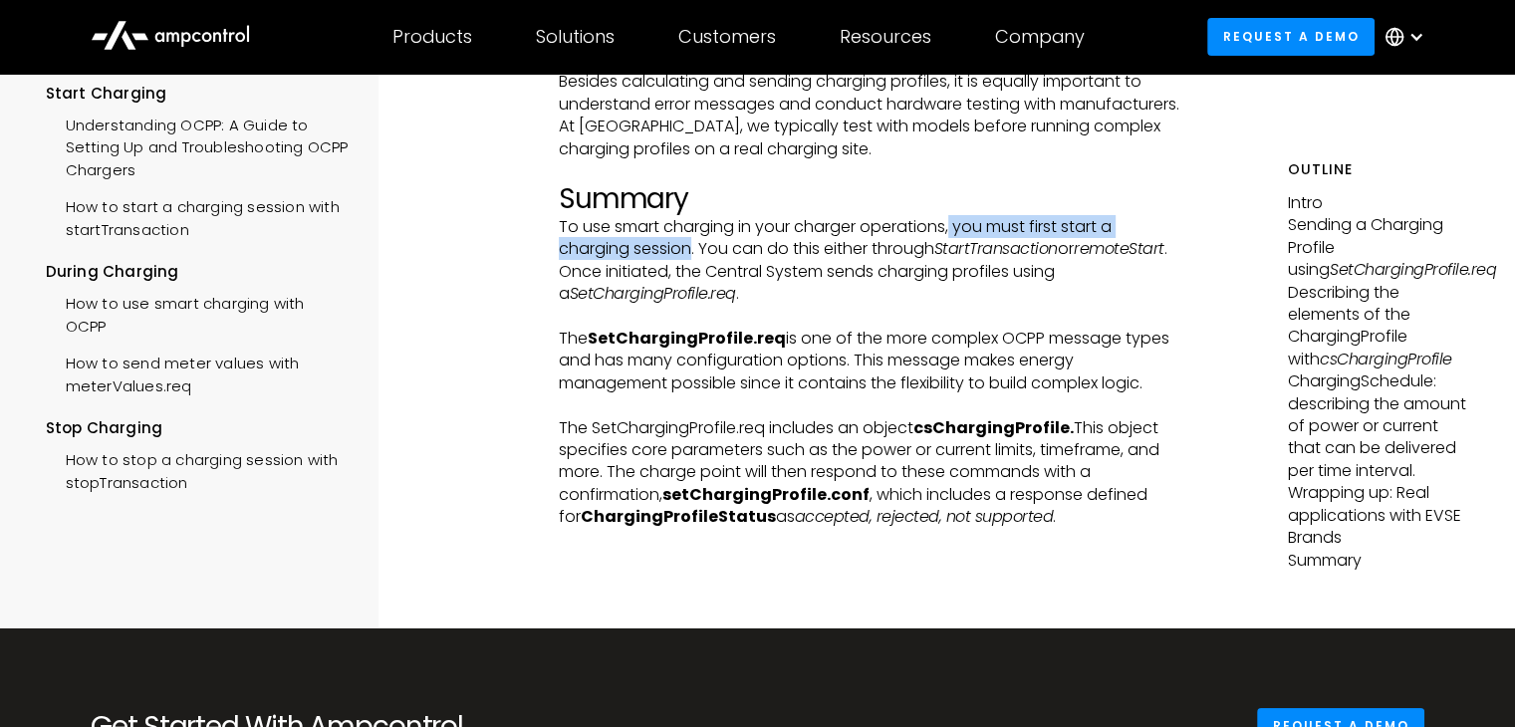
click at [654, 252] on p "To use smart charging in your charger operations, you must first start a chargi…" at bounding box center [871, 261] width 625 height 90
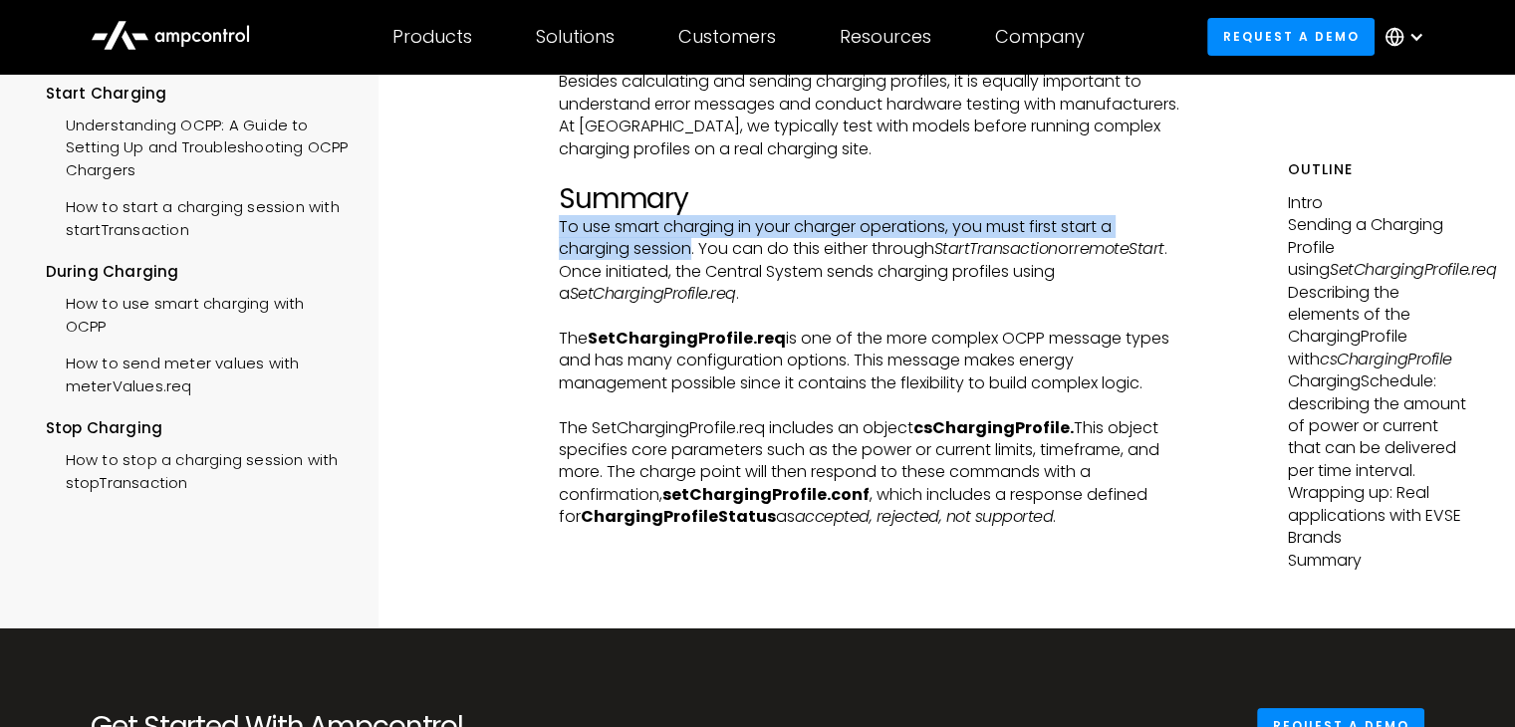
drag, startPoint x: 562, startPoint y: 220, endPoint x: 619, endPoint y: 242, distance: 60.9
click at [619, 242] on p "To use smart charging in your charger operations, you must first start a chargi…" at bounding box center [871, 261] width 625 height 90
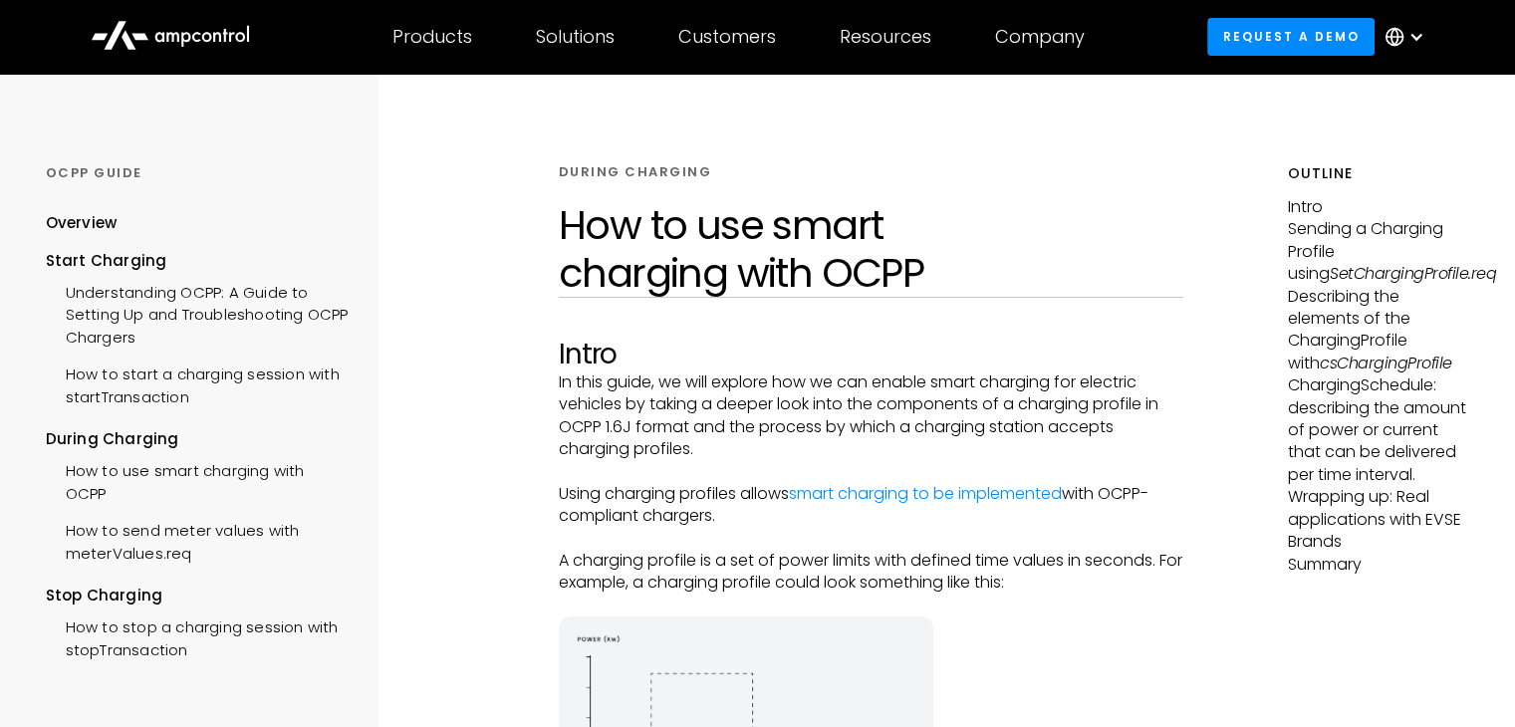
scroll to position [0, 0]
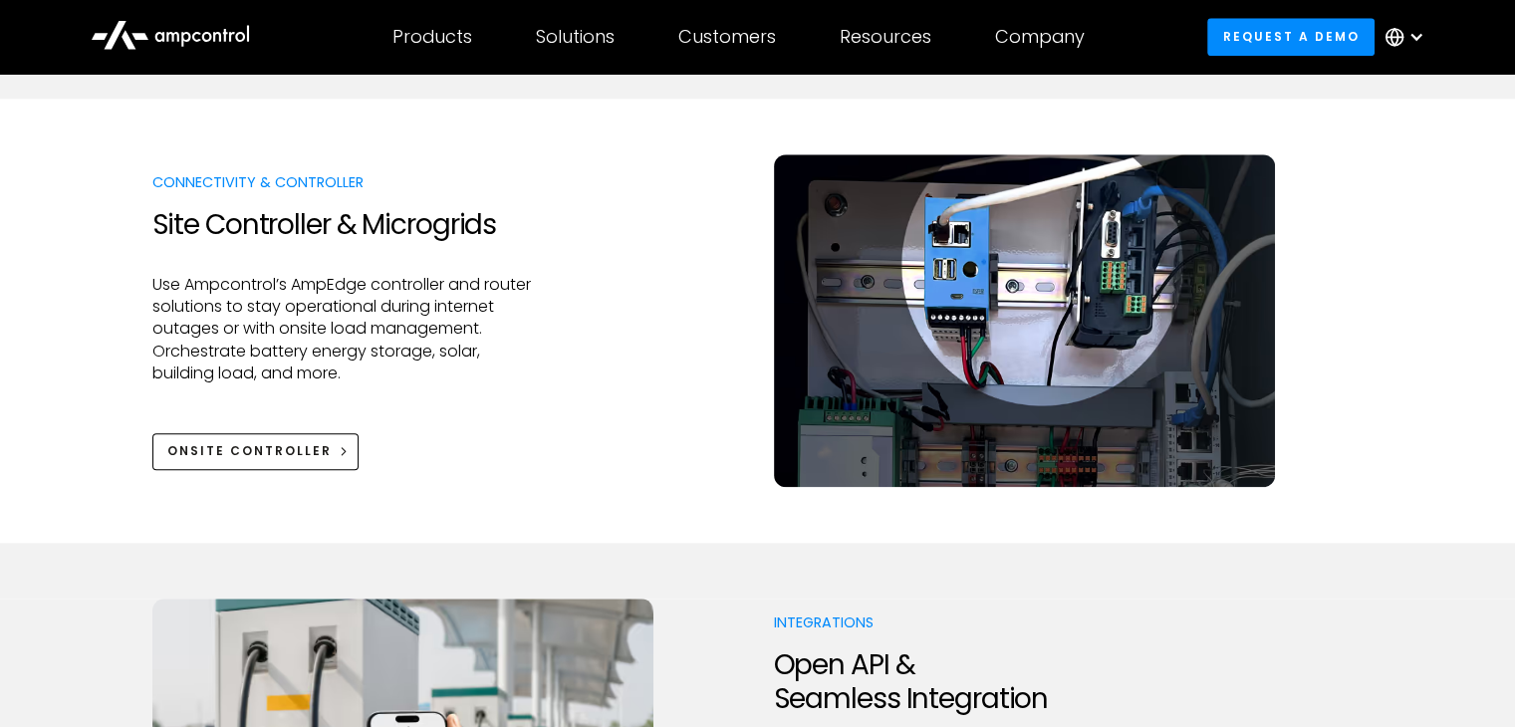
scroll to position [2391, 0]
